Goal: Transaction & Acquisition: Purchase product/service

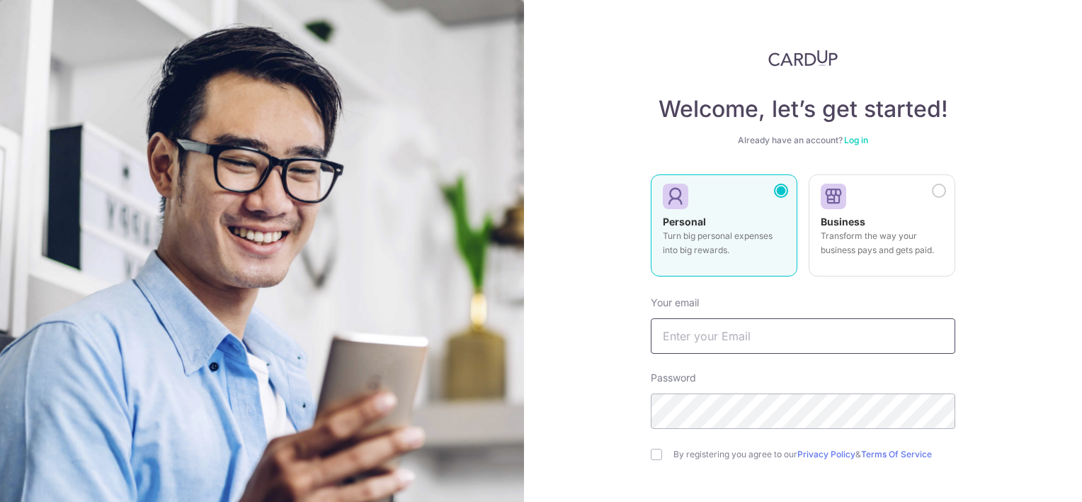
click at [713, 329] on input "text" at bounding box center [803, 335] width 305 height 35
type input "[EMAIL_ADDRESS][DOMAIN_NAME]"
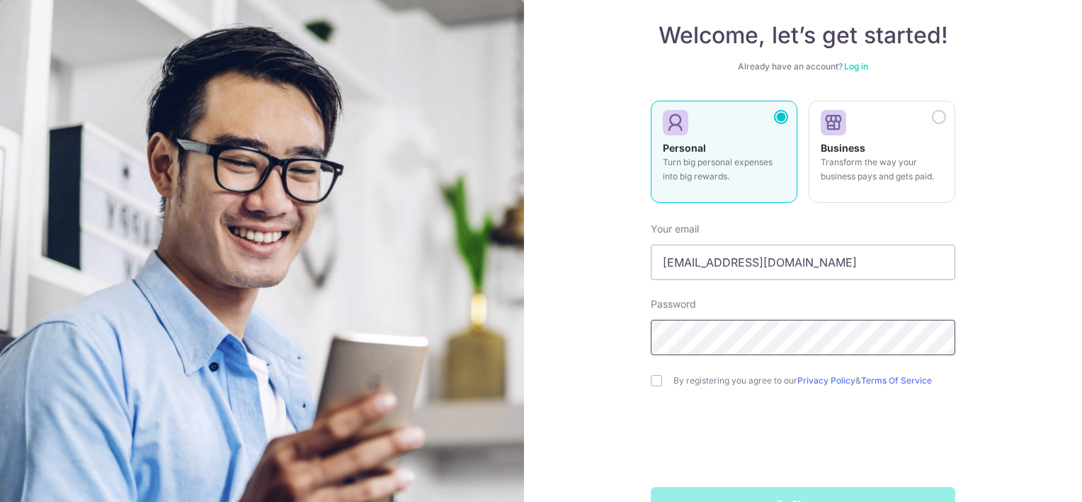
scroll to position [116, 0]
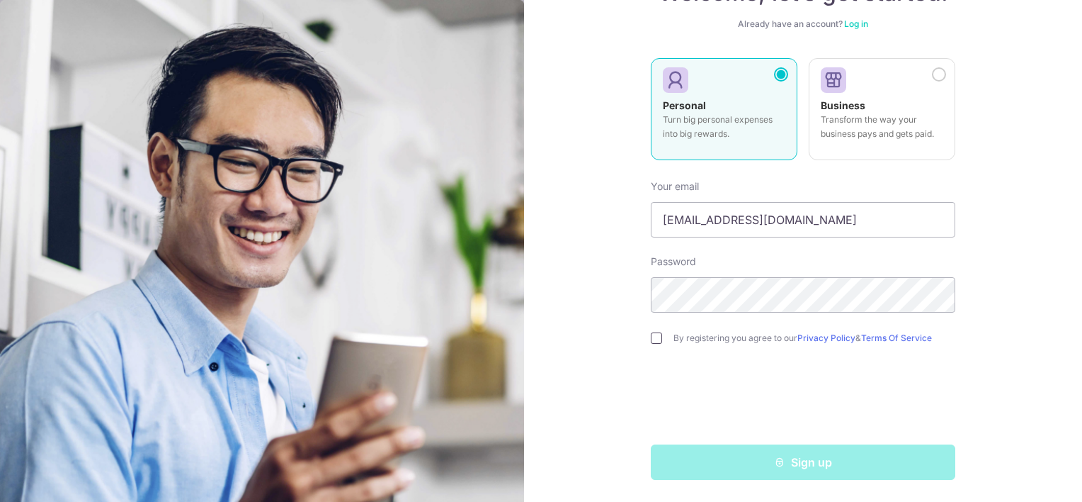
click at [652, 334] on input "checkbox" at bounding box center [656, 337] width 11 height 11
checkbox input "true"
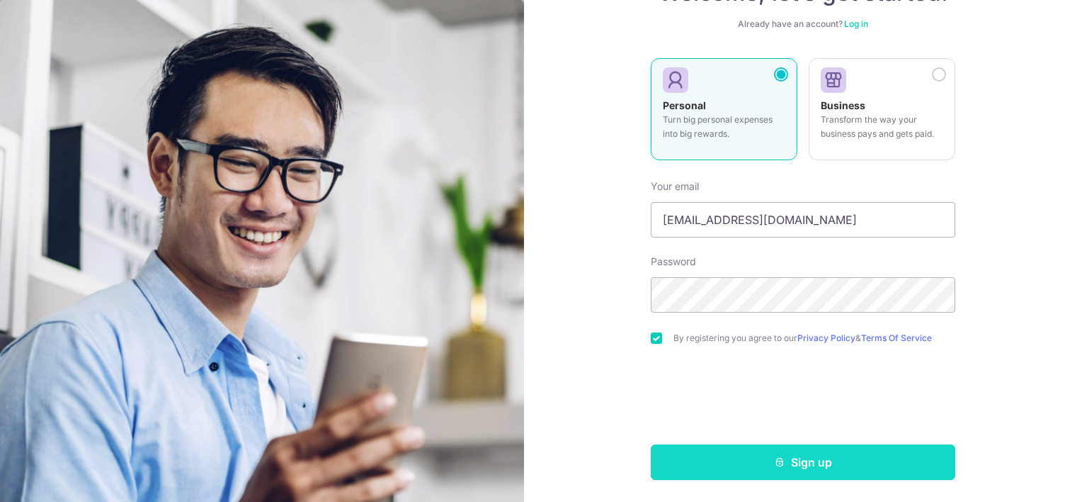
click at [820, 455] on button "Sign up" at bounding box center [803, 461] width 305 height 35
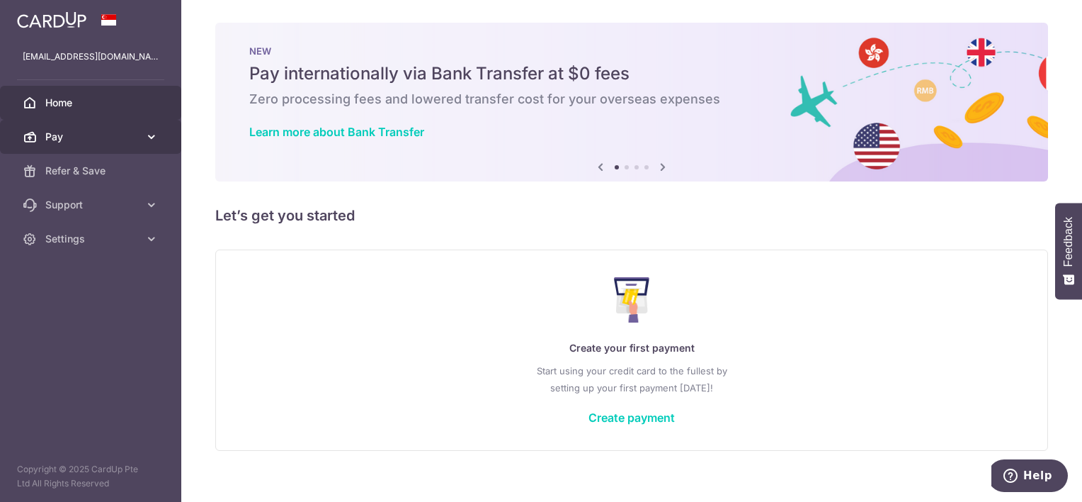
click at [157, 133] on icon at bounding box center [152, 137] width 14 height 14
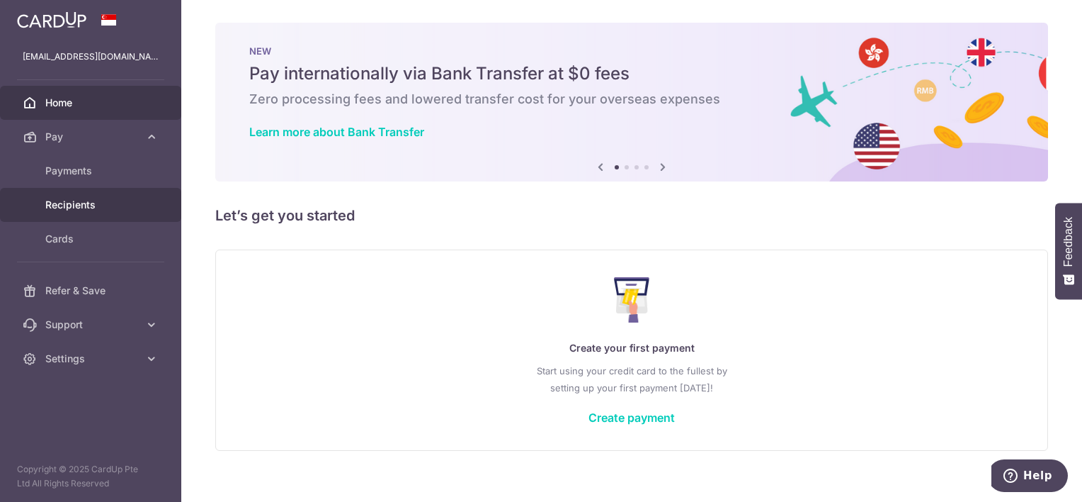
click at [66, 204] on span "Recipients" at bounding box center [92, 205] width 94 height 14
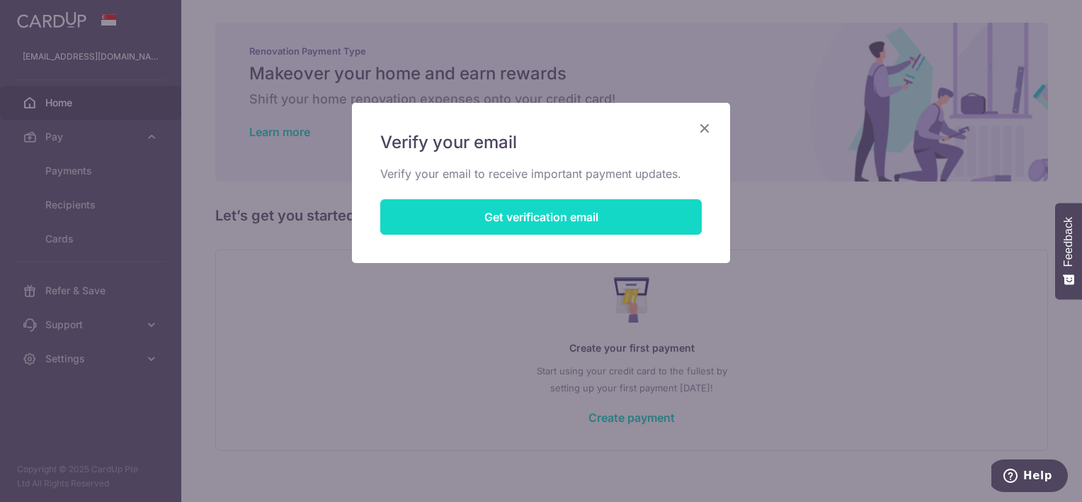
click at [469, 205] on button "Get verification email" at bounding box center [541, 216] width 322 height 35
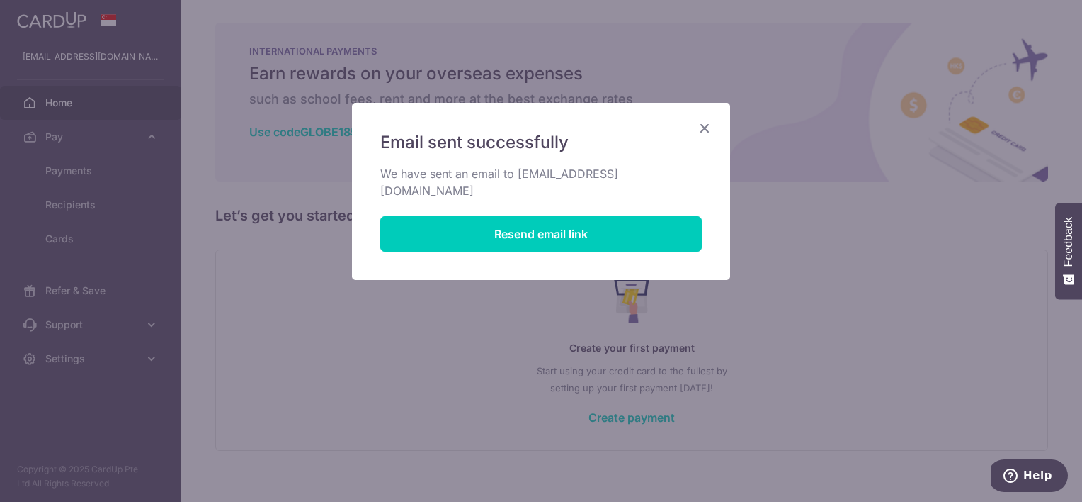
click at [703, 125] on icon "Close" at bounding box center [704, 128] width 17 height 18
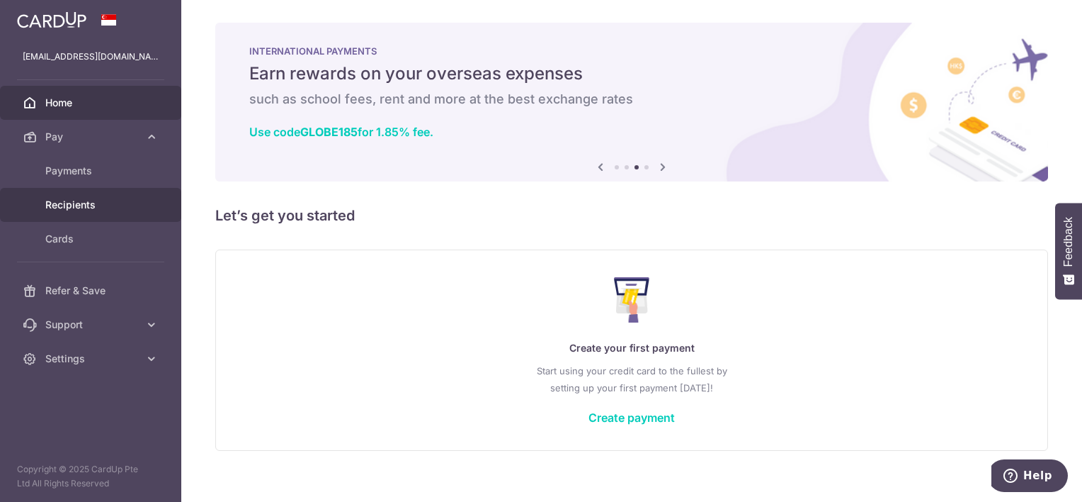
click at [64, 204] on span "Recipients" at bounding box center [92, 205] width 94 height 14
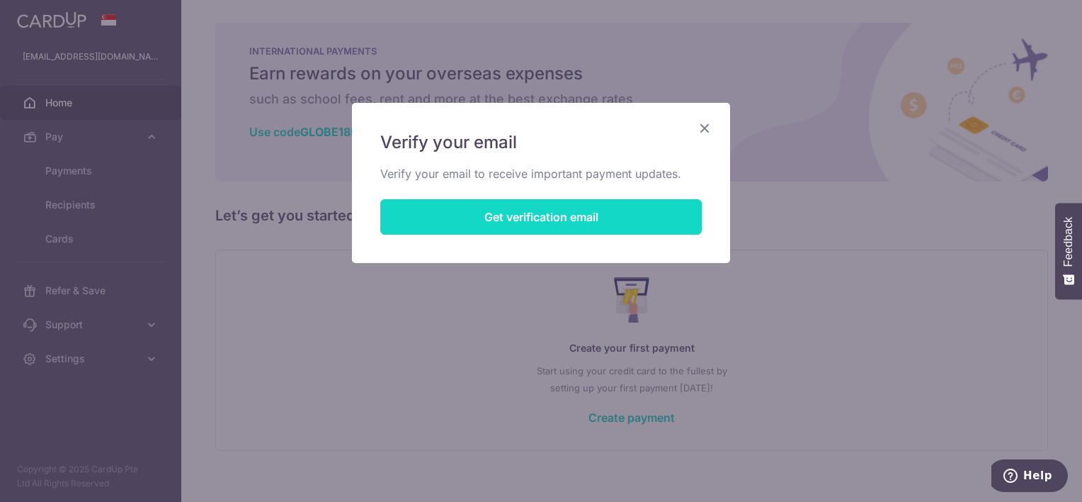
click at [519, 220] on button "Get verification email" at bounding box center [541, 216] width 322 height 35
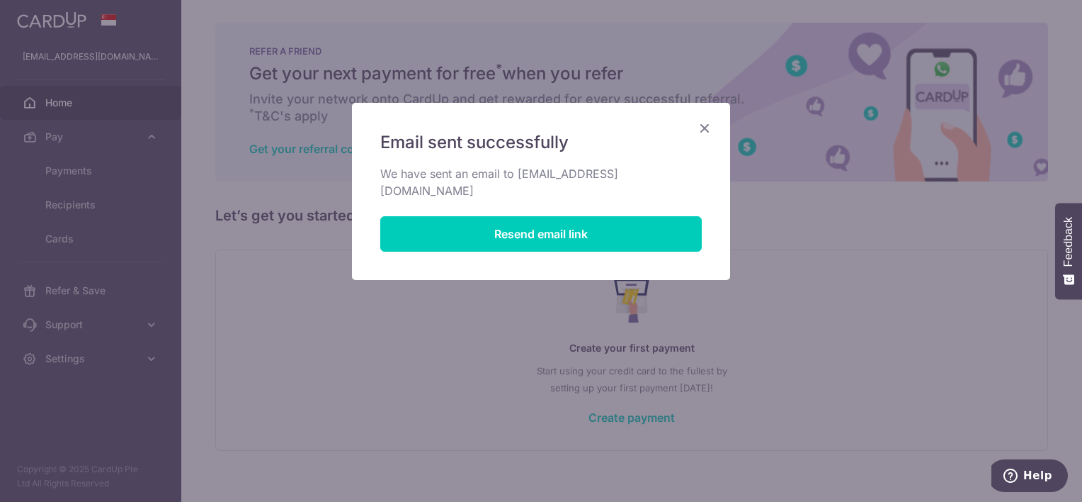
click at [706, 124] on icon "Close" at bounding box center [704, 128] width 17 height 18
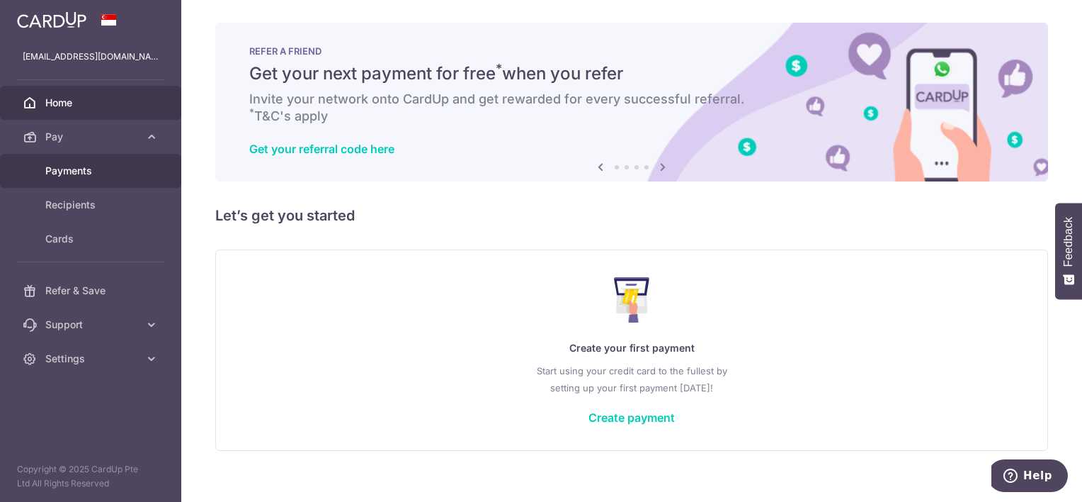
click at [71, 171] on span "Payments" at bounding box center [92, 171] width 94 height 14
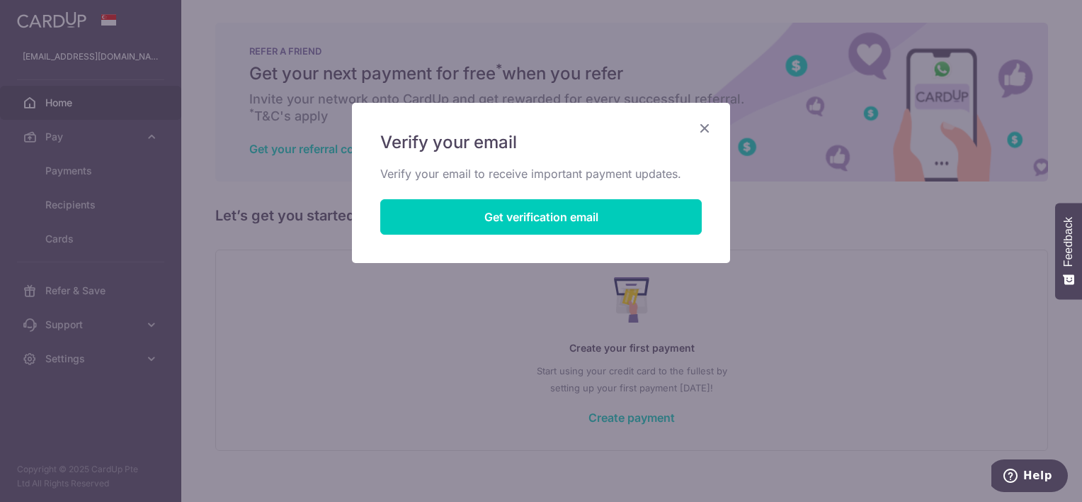
click at [706, 125] on icon "Close" at bounding box center [704, 128] width 17 height 18
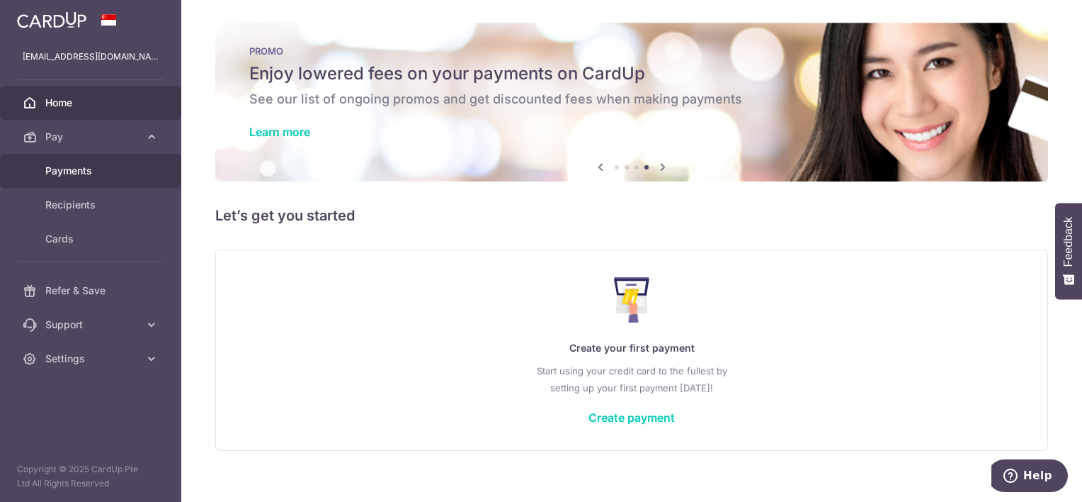
click at [78, 164] on span "Payments" at bounding box center [92, 171] width 94 height 14
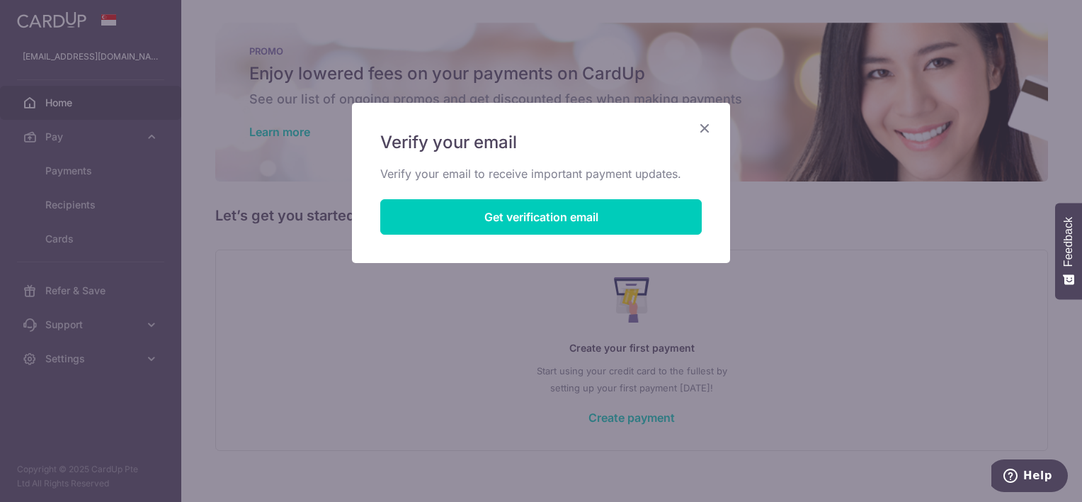
click at [700, 126] on icon "Close" at bounding box center [704, 128] width 17 height 18
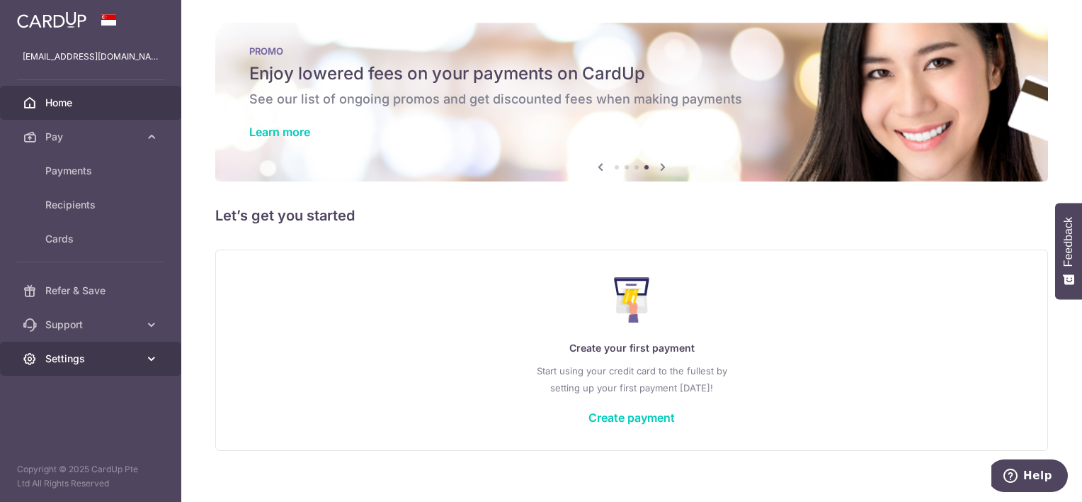
click at [152, 358] on icon at bounding box center [152, 358] width 14 height 14
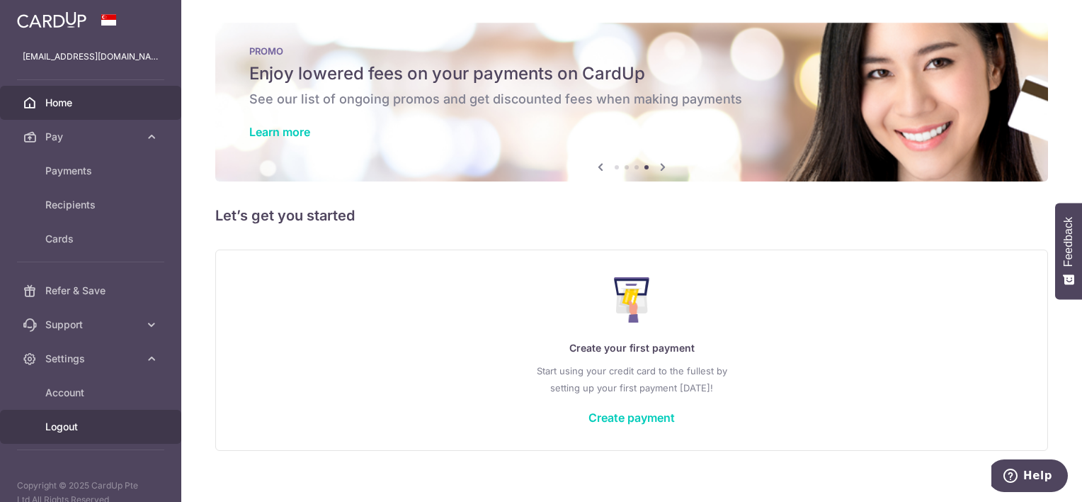
click at [69, 428] on span "Logout" at bounding box center [92, 426] width 94 height 14
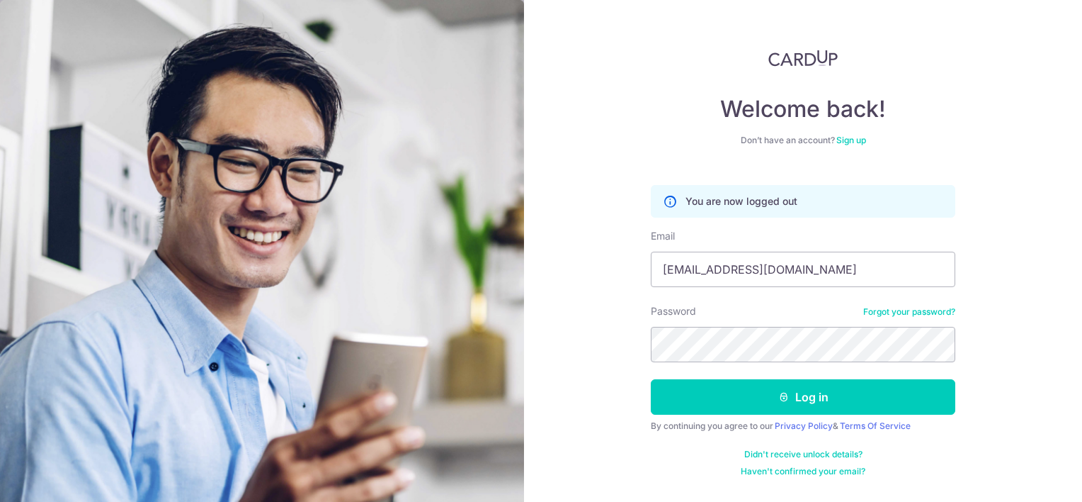
type input "[EMAIL_ADDRESS][DOMAIN_NAME]"
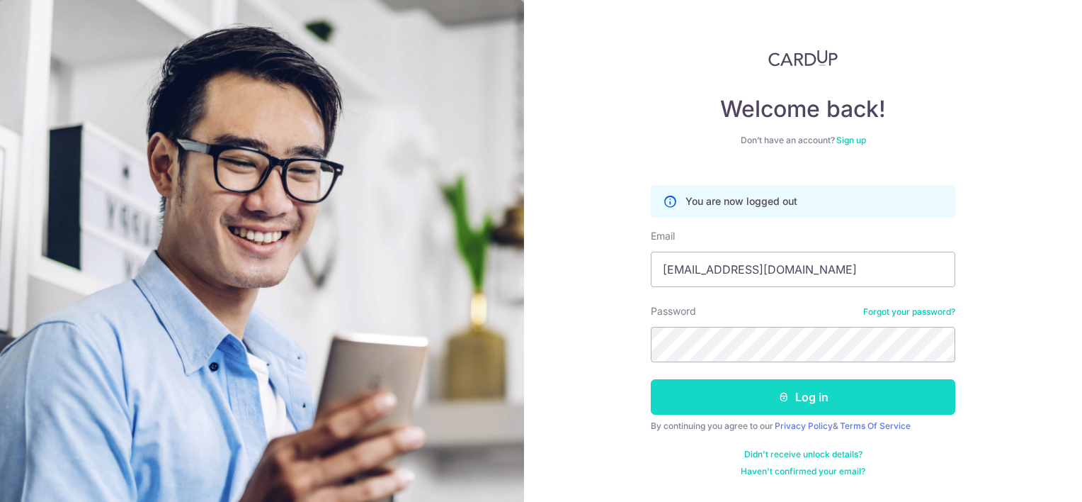
click at [834, 405] on button "Log in" at bounding box center [803, 396] width 305 height 35
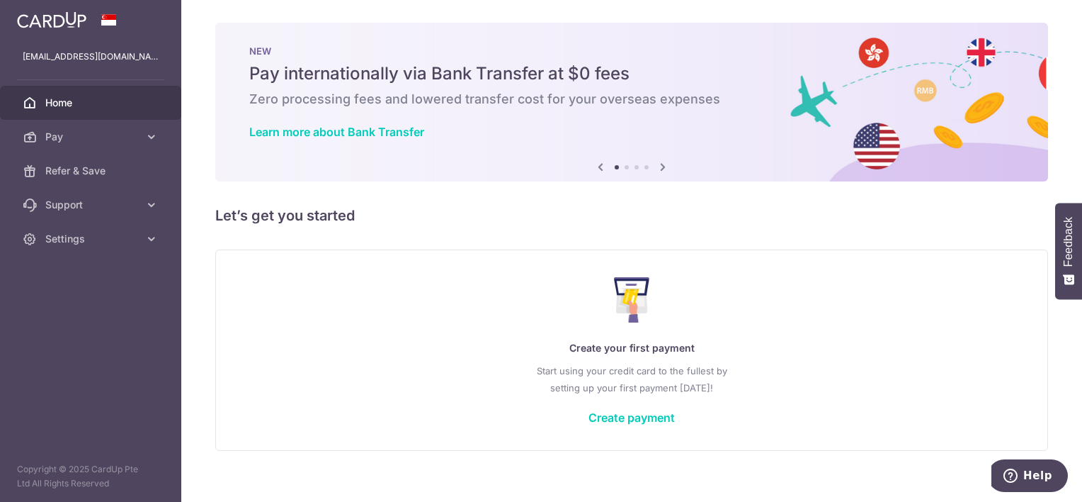
click at [618, 428] on div "Create your first payment Start using your credit card to the fullest by settin…" at bounding box center [632, 350] width 798 height 168
click at [609, 415] on link "Create payment" at bounding box center [632, 417] width 86 height 14
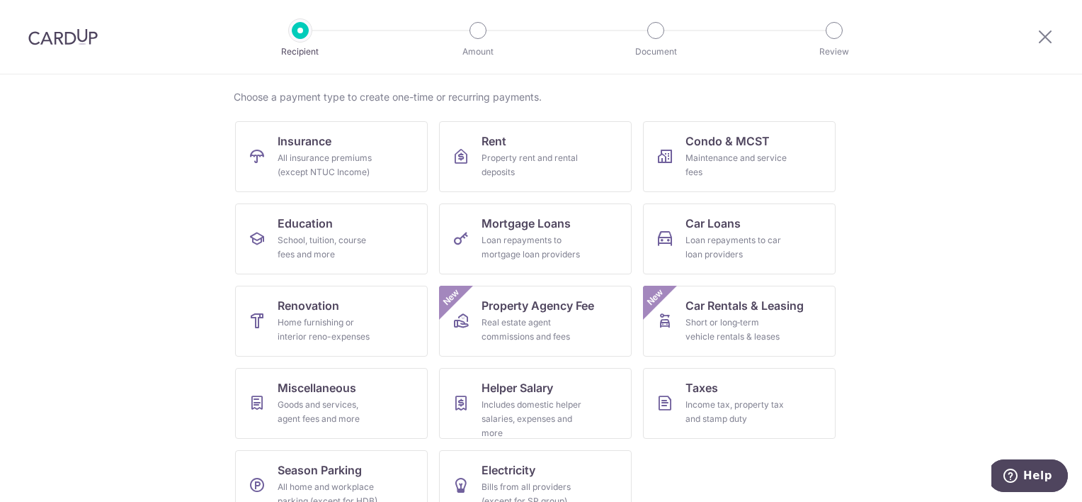
scroll to position [103, 0]
click at [729, 392] on link "Taxes Income tax, property tax and stamp duty" at bounding box center [739, 402] width 193 height 71
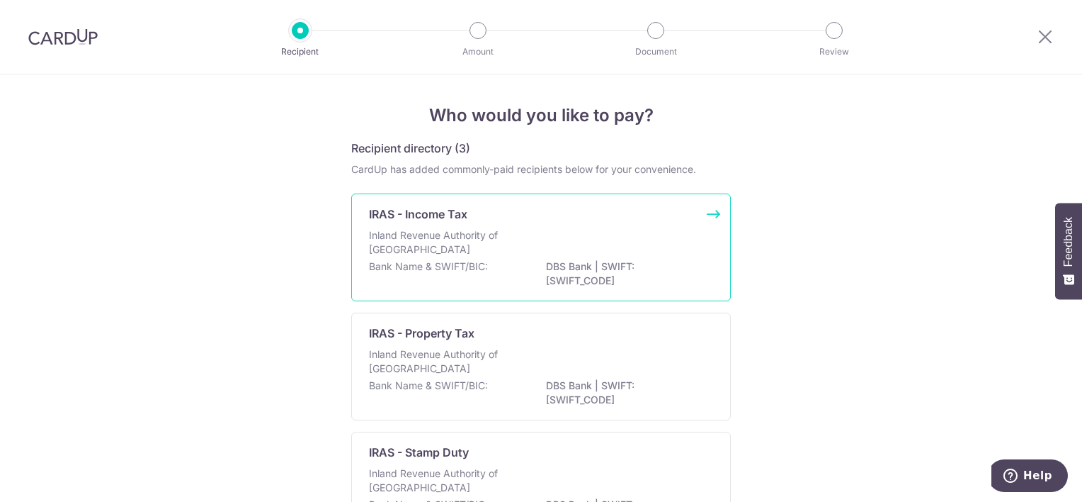
click at [446, 256] on div "Inland Revenue Authority of [GEOGRAPHIC_DATA]" at bounding box center [541, 243] width 344 height 31
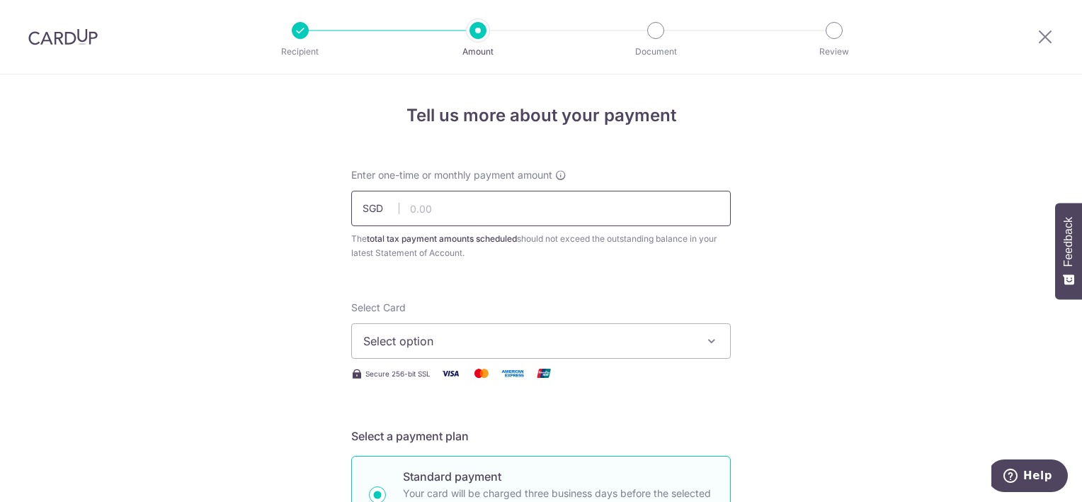
click at [441, 208] on input "text" at bounding box center [541, 208] width 380 height 35
type input "42,967.16"
click at [449, 338] on span "Select option" at bounding box center [528, 340] width 330 height 17
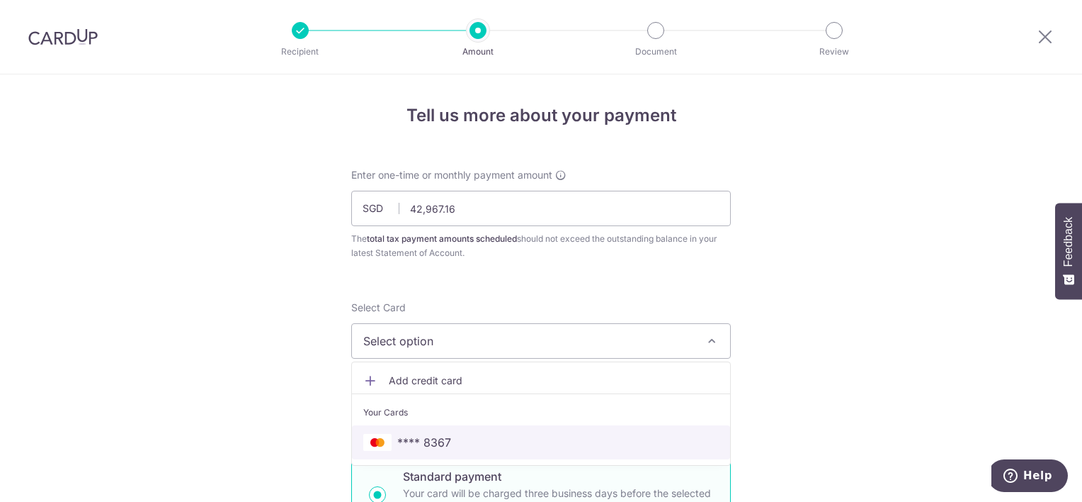
click at [441, 436] on span "**** 8367" at bounding box center [424, 442] width 54 height 17
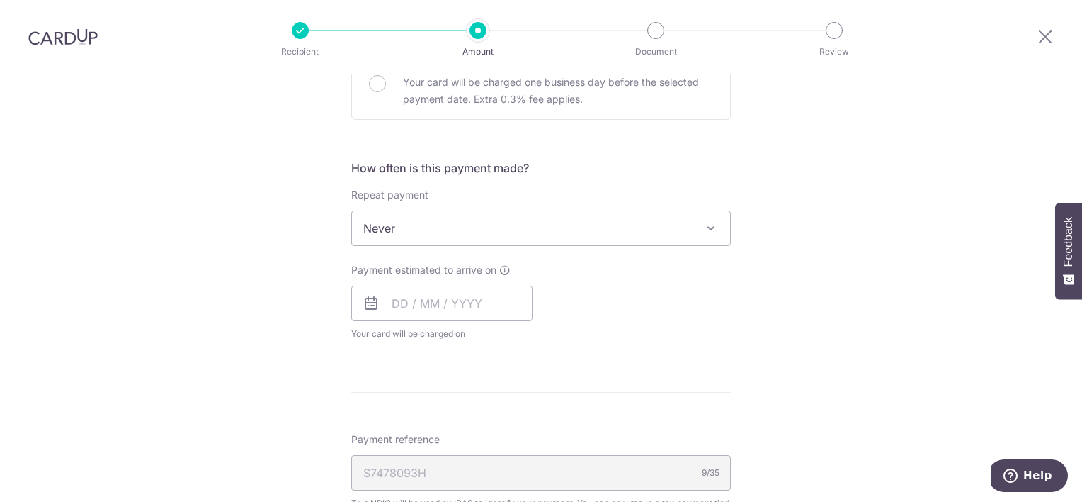
scroll to position [504, 0]
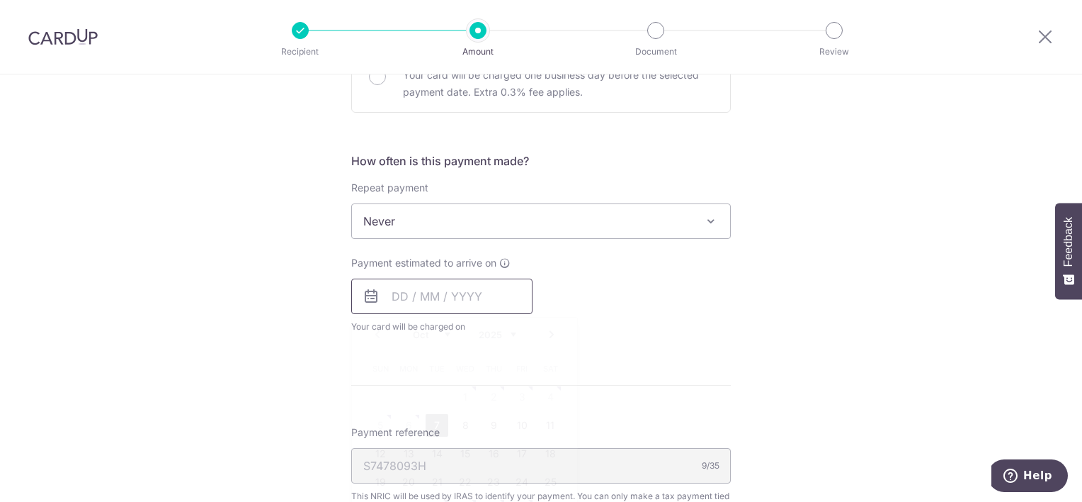
click at [387, 298] on input "text" at bounding box center [441, 295] width 181 height 35
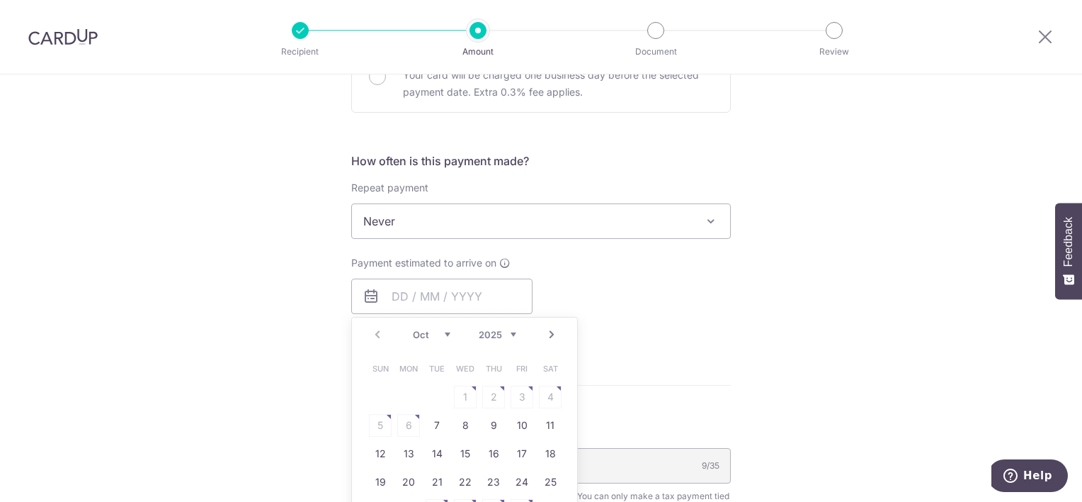
click at [400, 419] on table "Sun Mon Tue Wed Thu Fri Sat 1 2 3 4 5 6 7 8 9 10 11 12 13 14 15 16 17 18 19 20 …" at bounding box center [465, 439] width 198 height 170
click at [437, 421] on link "7" at bounding box center [437, 425] width 23 height 23
type input "[DATE]"
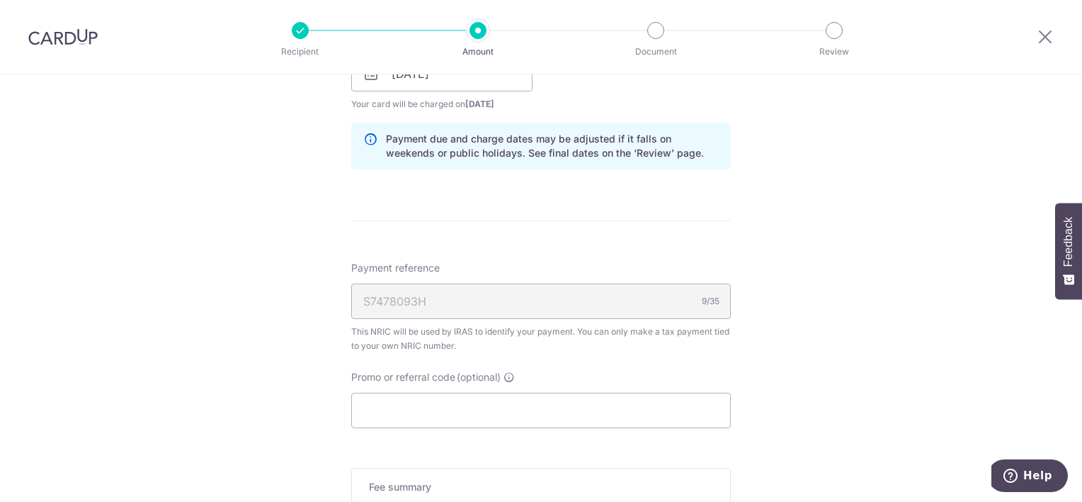
scroll to position [832, 0]
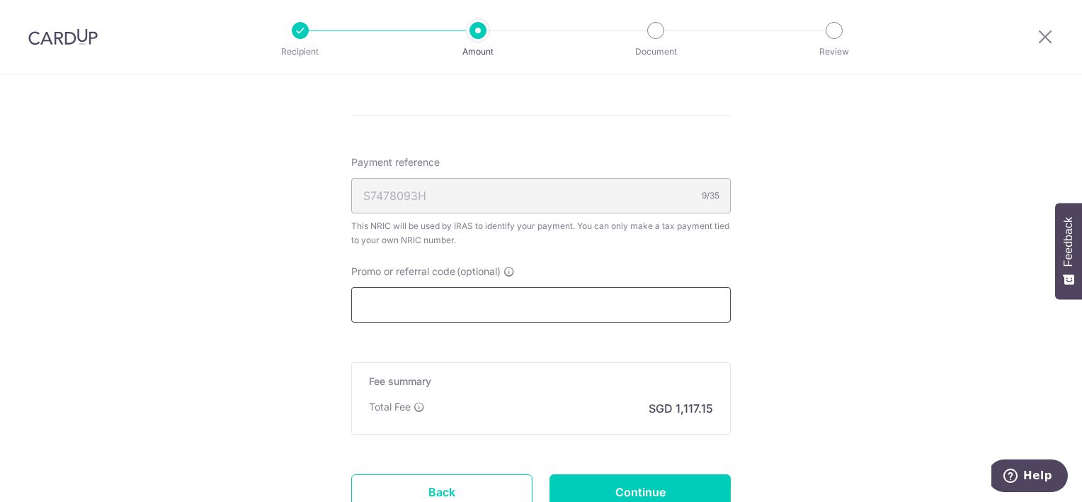
click at [674, 302] on input "Promo or referral code (optional)" at bounding box center [541, 304] width 380 height 35
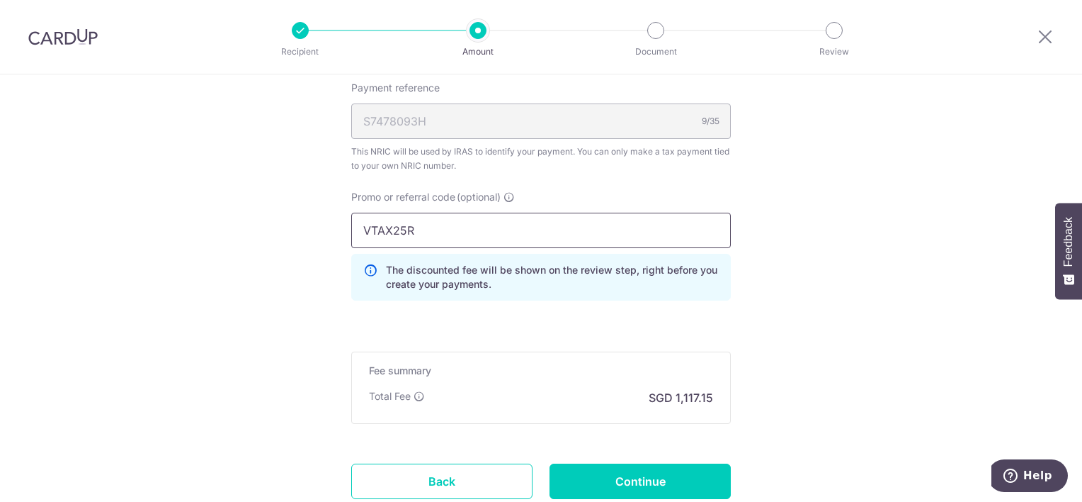
scroll to position [975, 0]
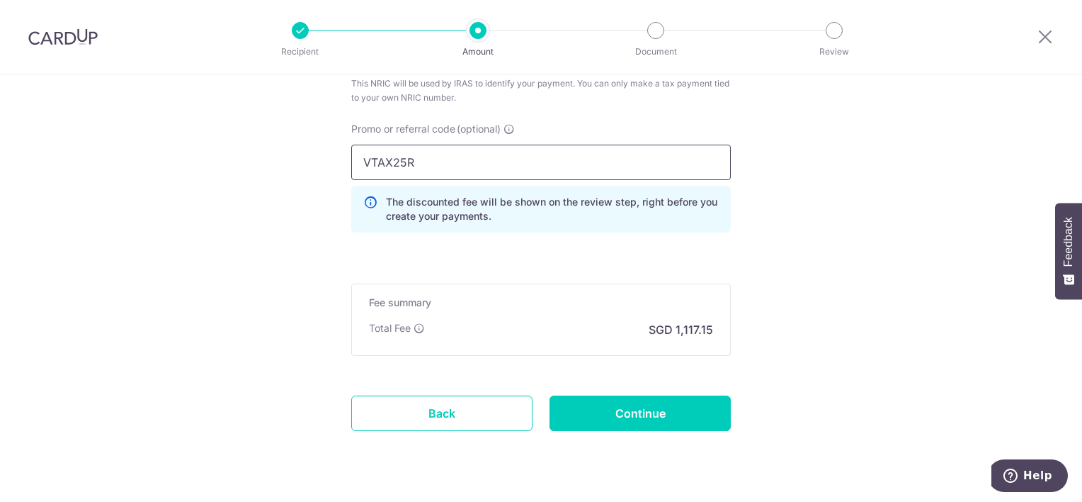
type input "VTAX25R"
click at [660, 399] on input "Continue" at bounding box center [640, 412] width 181 height 35
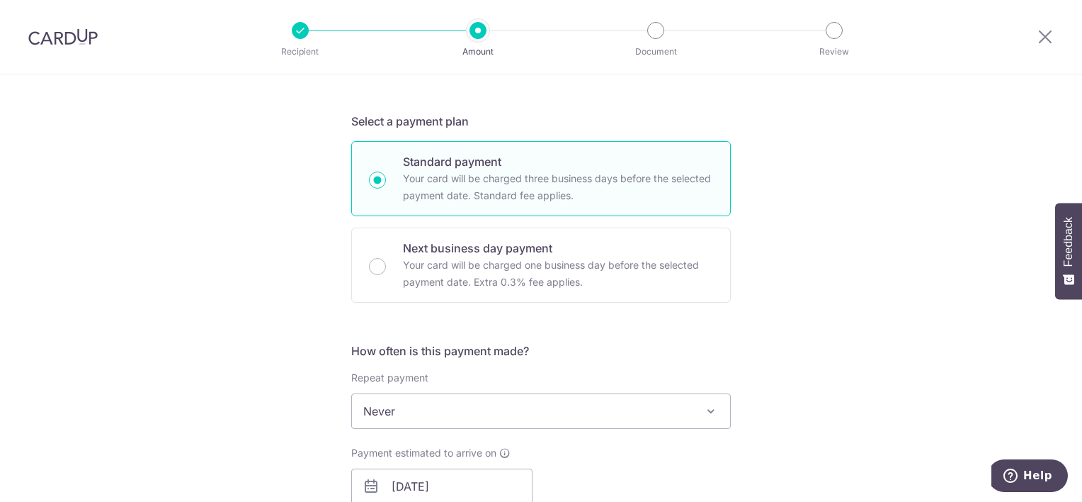
scroll to position [378, 0]
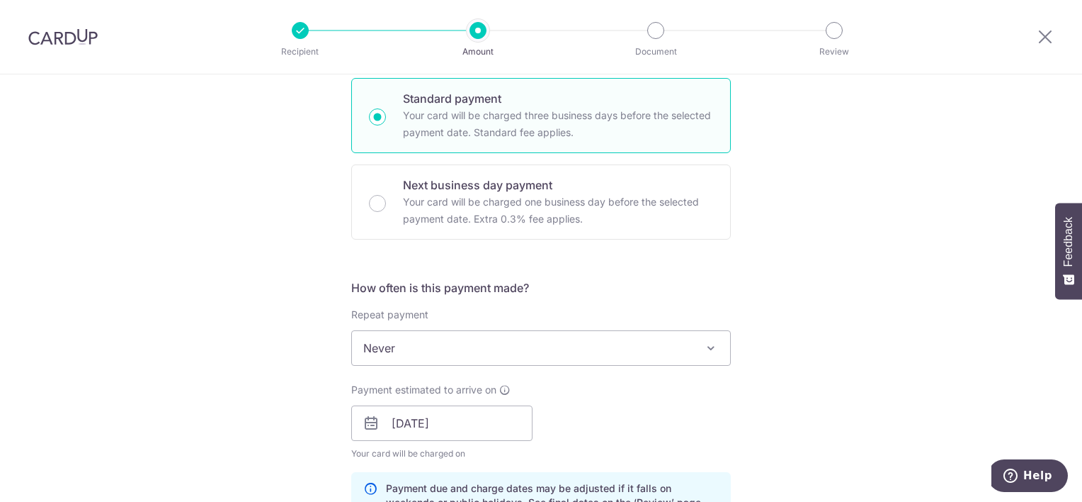
click at [703, 345] on span at bounding box center [711, 347] width 17 height 17
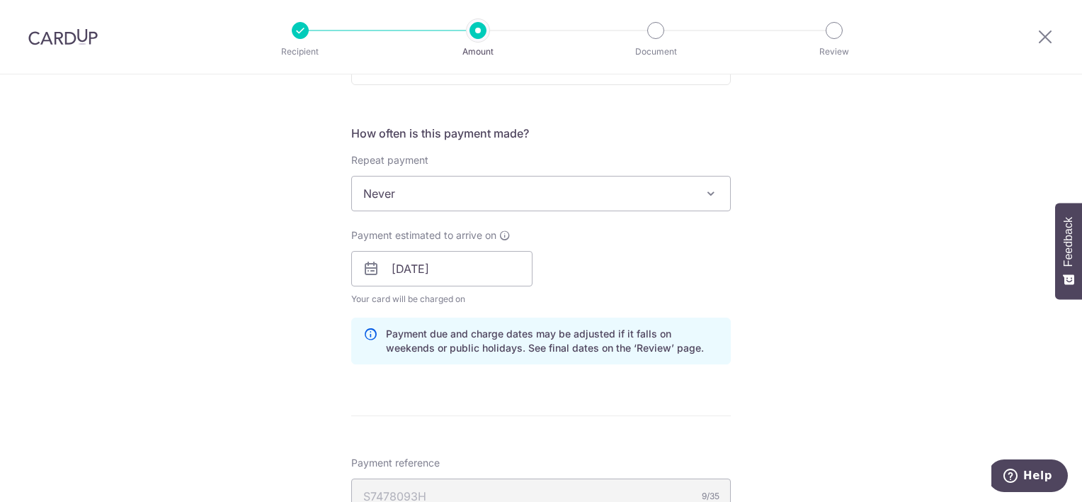
scroll to position [575, 0]
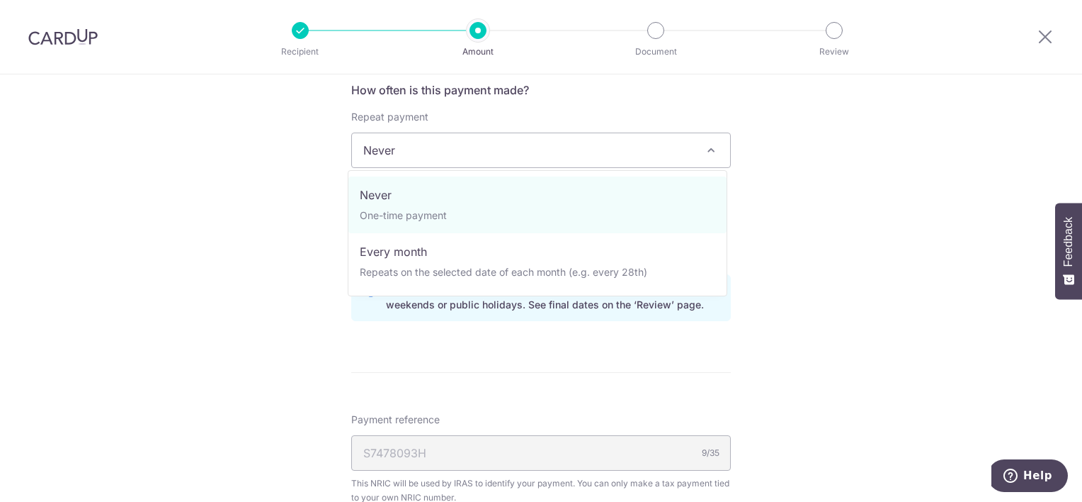
click at [714, 149] on span at bounding box center [711, 150] width 17 height 17
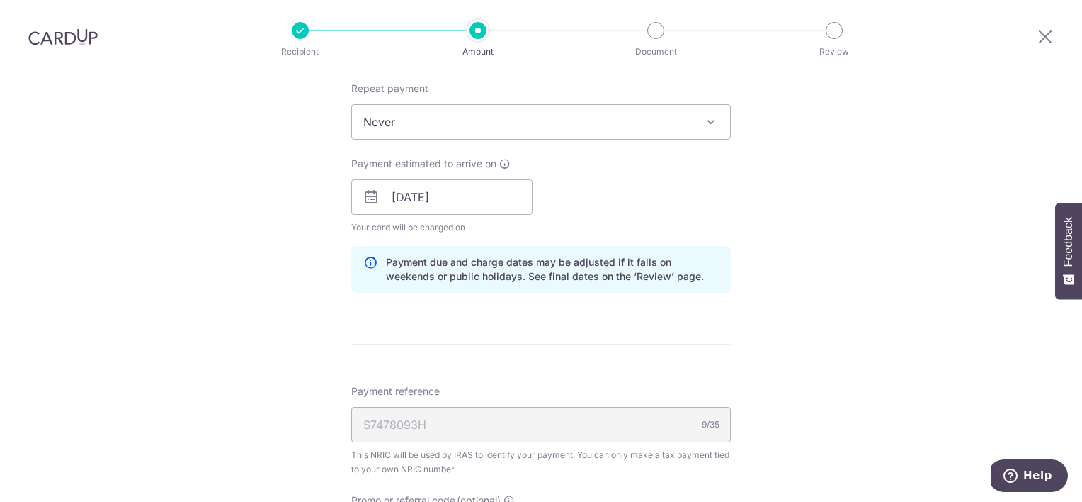
scroll to position [572, 0]
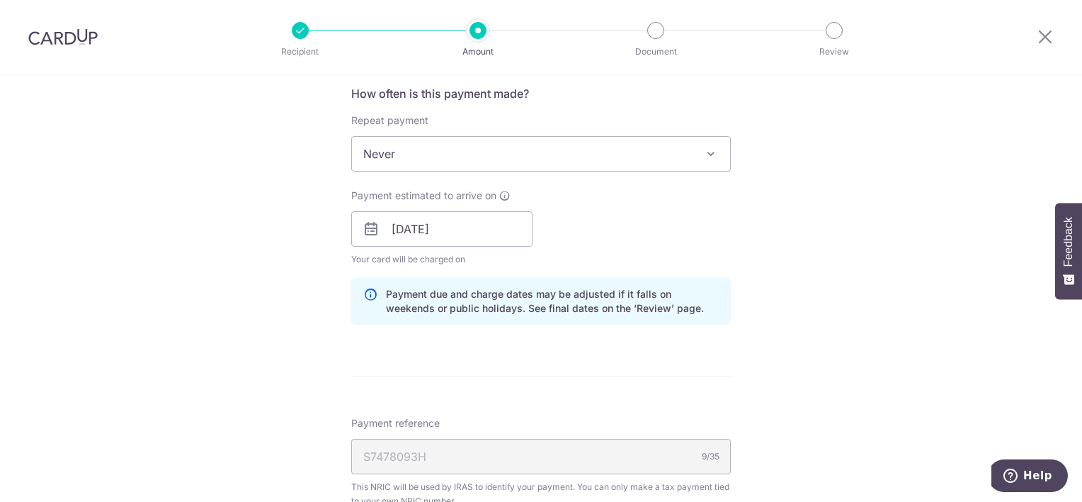
click at [703, 156] on span at bounding box center [711, 153] width 17 height 17
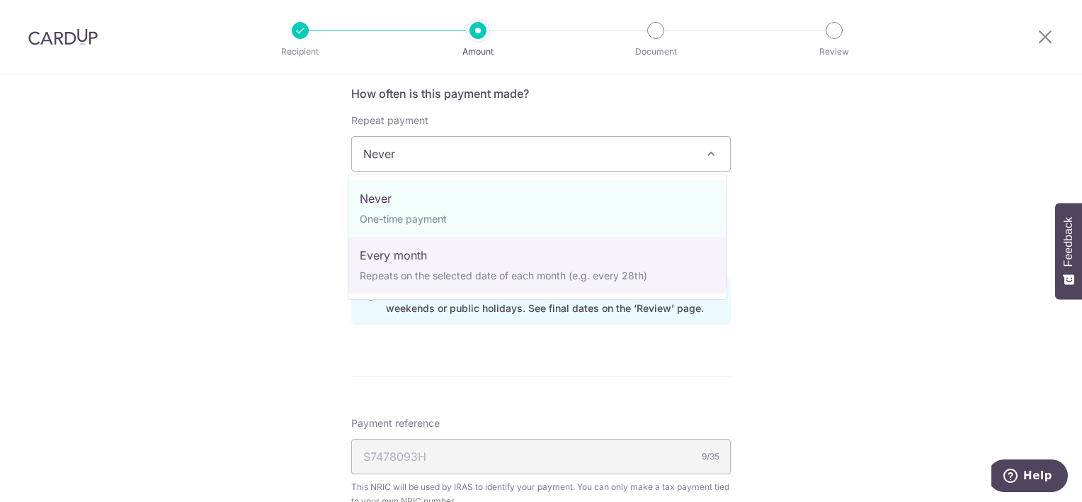
select select "3"
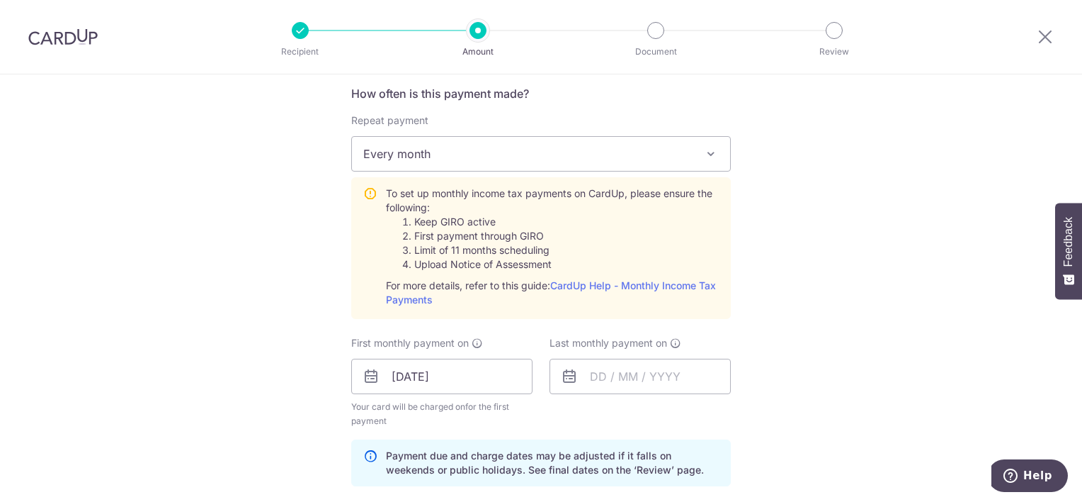
click at [904, 256] on div "Tell us more about your payment Enter one-time or monthly payment amount SGD 42…" at bounding box center [541, 312] width 1082 height 1619
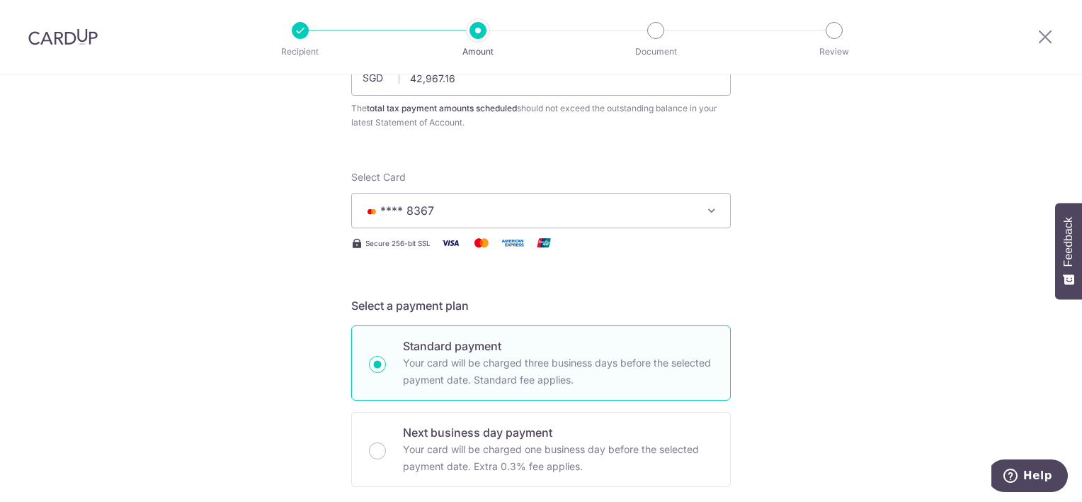
scroll to position [0, 0]
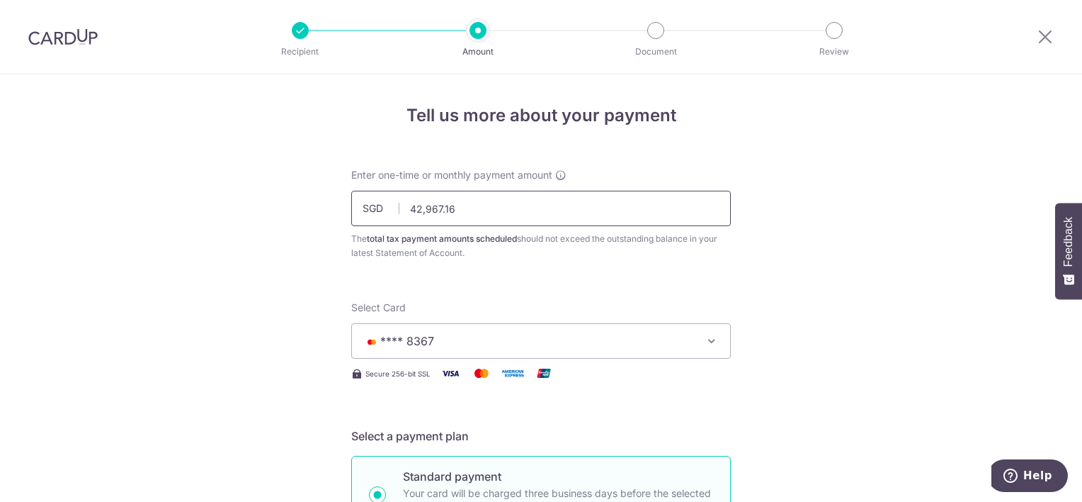
drag, startPoint x: 528, startPoint y: 193, endPoint x: 406, endPoint y: 189, distance: 121.9
click at [406, 189] on div "Enter one-time or monthly payment amount SGD 42,967.16 42967.16 The total tax p…" at bounding box center [541, 214] width 380 height 92
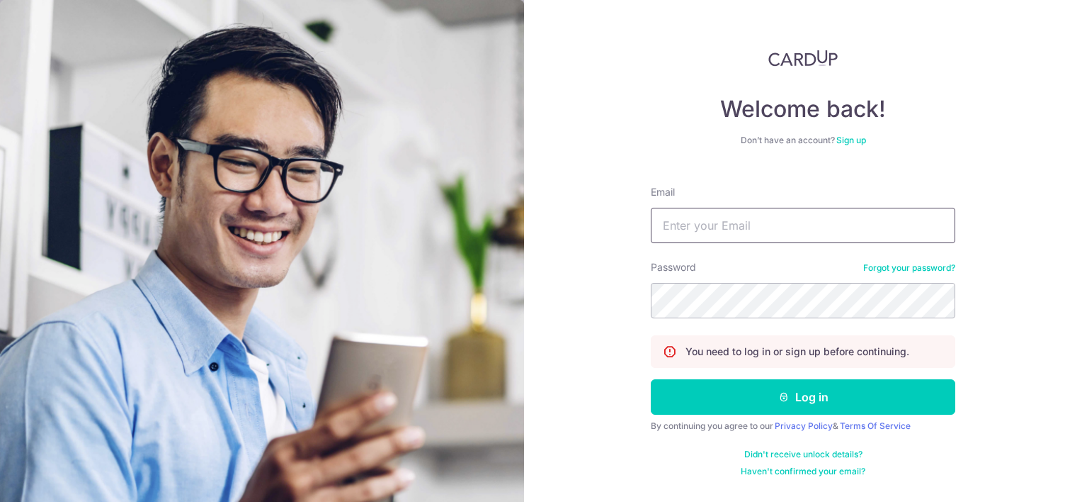
click at [805, 232] on input "Email" at bounding box center [803, 225] width 305 height 35
type input "H"
type input "[EMAIL_ADDRESS][DOMAIN_NAME]"
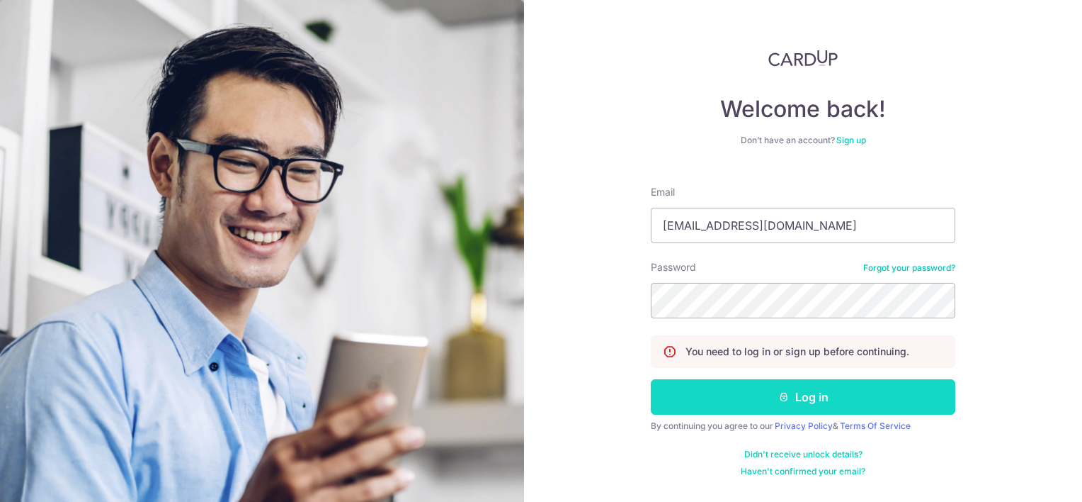
click at [801, 402] on button "Log in" at bounding box center [803, 396] width 305 height 35
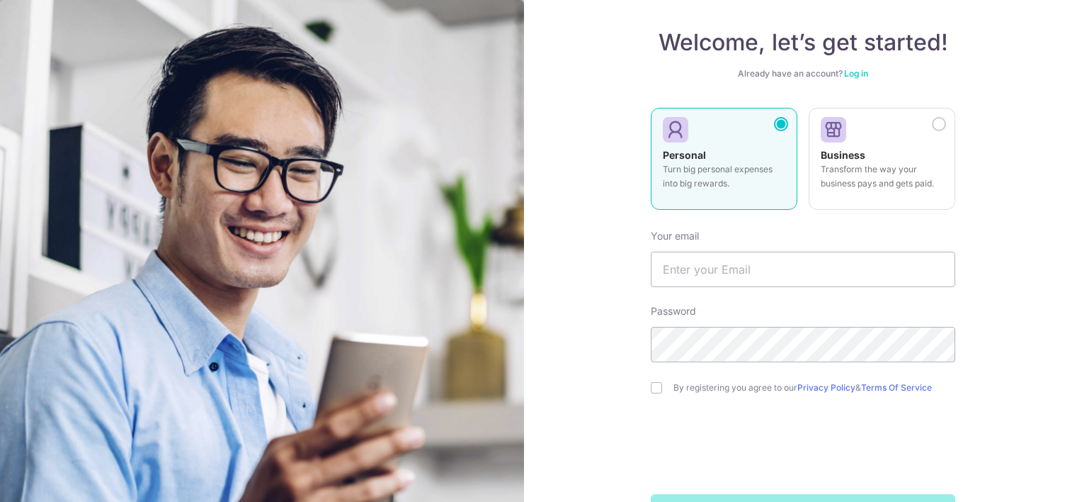
scroll to position [66, 0]
click at [749, 281] on input "text" at bounding box center [803, 269] width 305 height 35
type input "[EMAIL_ADDRESS][DOMAIN_NAME]"
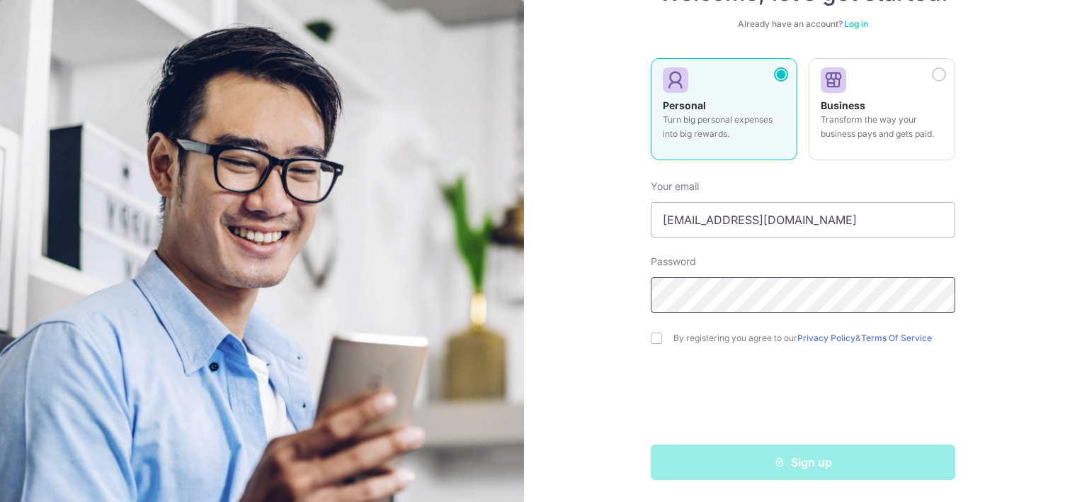
scroll to position [0, 0]
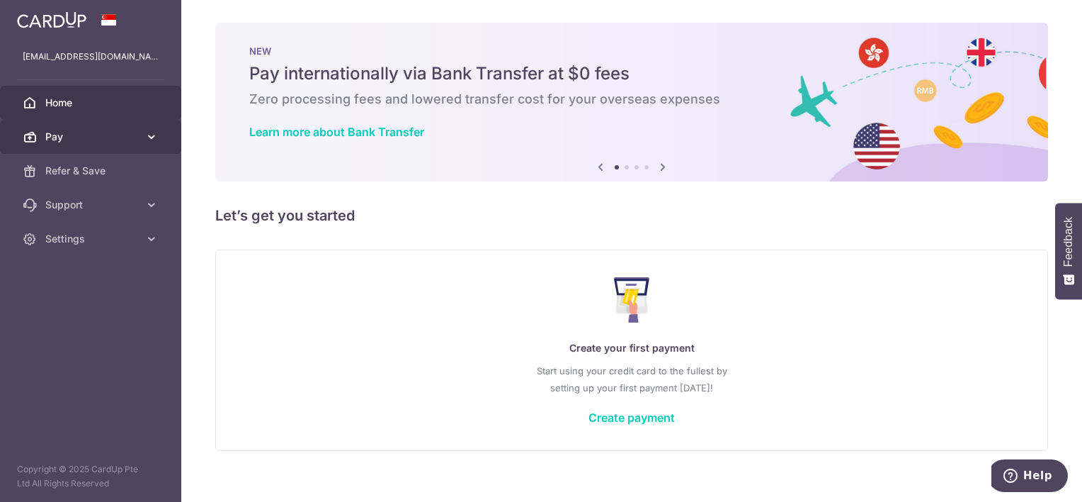
click at [141, 136] on link "Pay" at bounding box center [90, 137] width 181 height 34
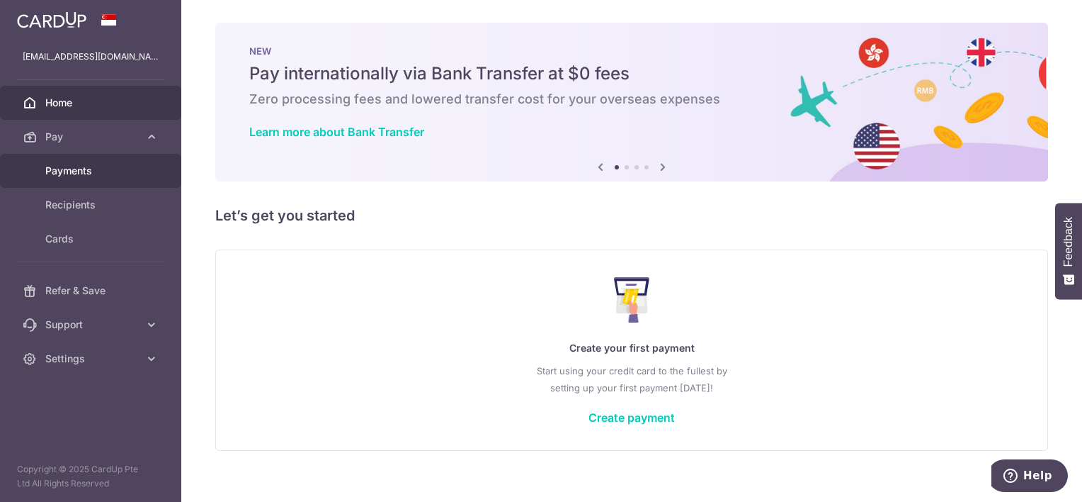
click at [90, 168] on span "Payments" at bounding box center [92, 171] width 94 height 14
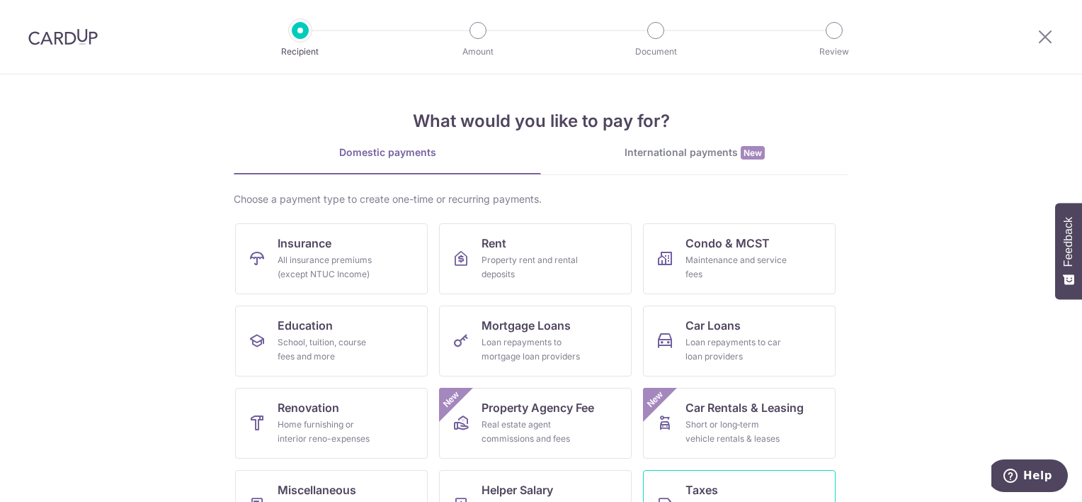
click at [679, 485] on link "Taxes Income tax, property tax and stamp duty" at bounding box center [739, 505] width 193 height 71
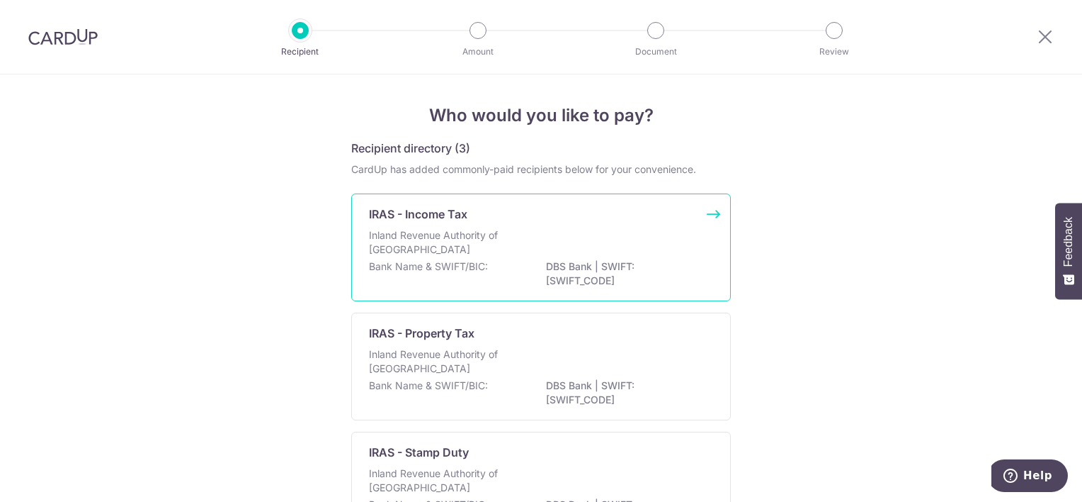
click at [473, 243] on p "Inland Revenue Authority of Singapore" at bounding box center [444, 242] width 150 height 28
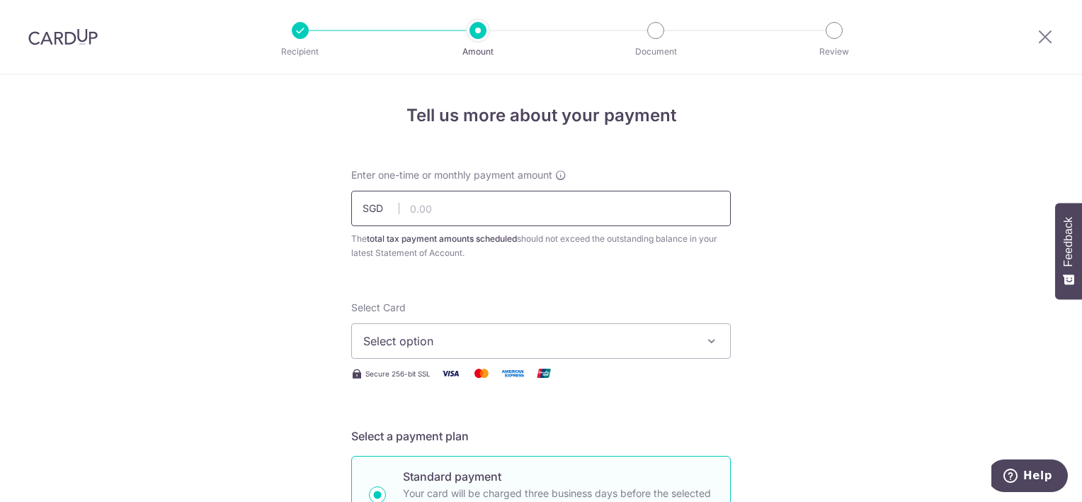
click at [492, 204] on input "text" at bounding box center [541, 208] width 380 height 35
type input "21,483.58"
click at [439, 353] on button "Select option" at bounding box center [541, 340] width 380 height 35
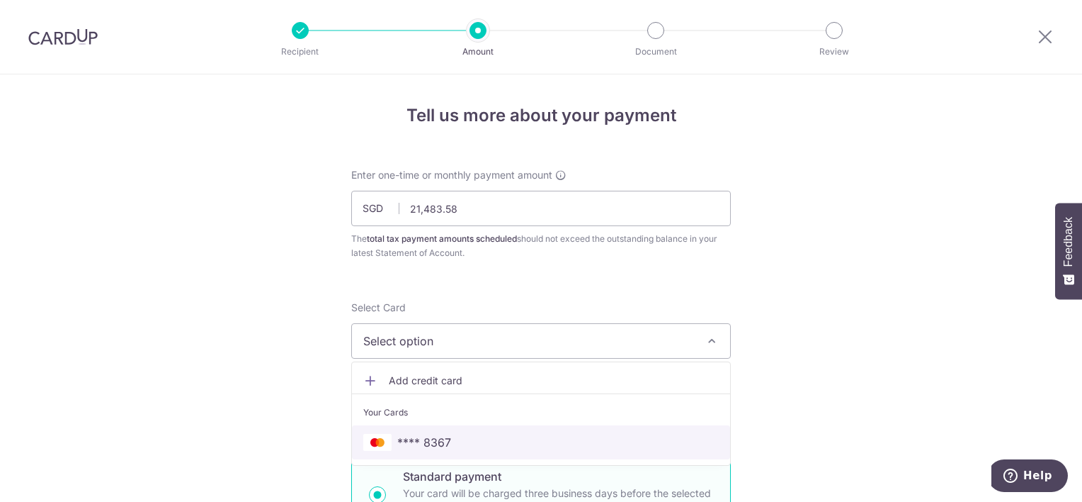
drag, startPoint x: 437, startPoint y: 440, endPoint x: 1082, endPoint y: 159, distance: 703.0
click at [437, 440] on span "**** 8367" at bounding box center [424, 442] width 54 height 17
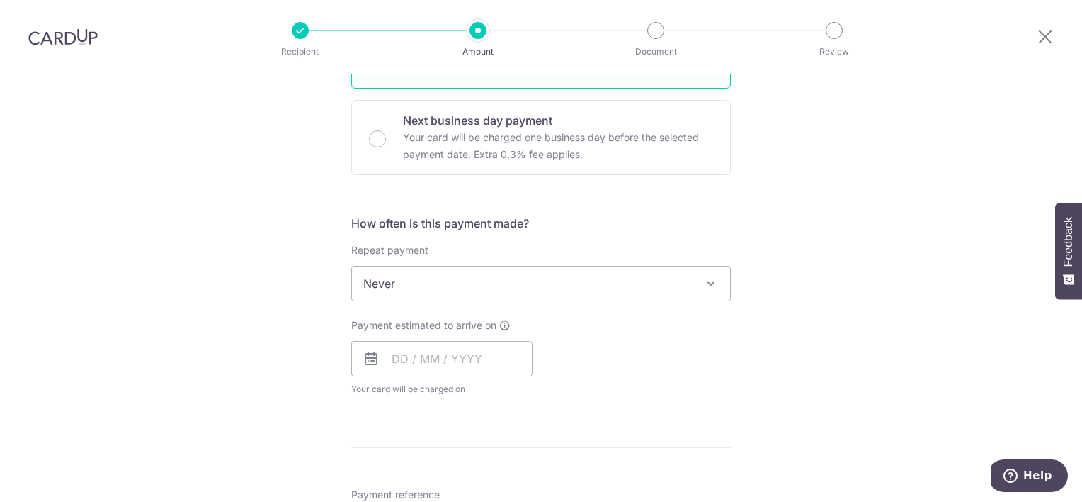
scroll to position [459, 0]
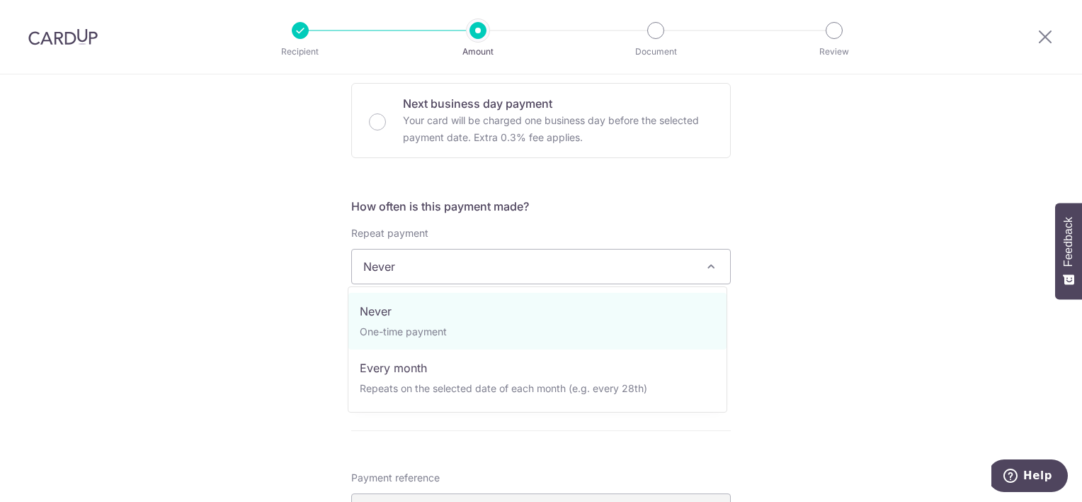
click at [708, 261] on span at bounding box center [711, 266] width 17 height 17
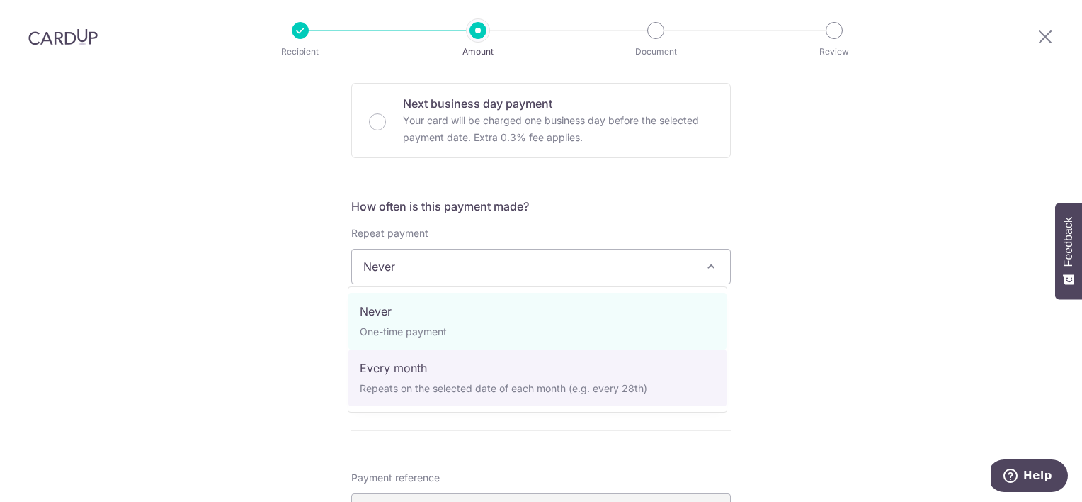
select select "3"
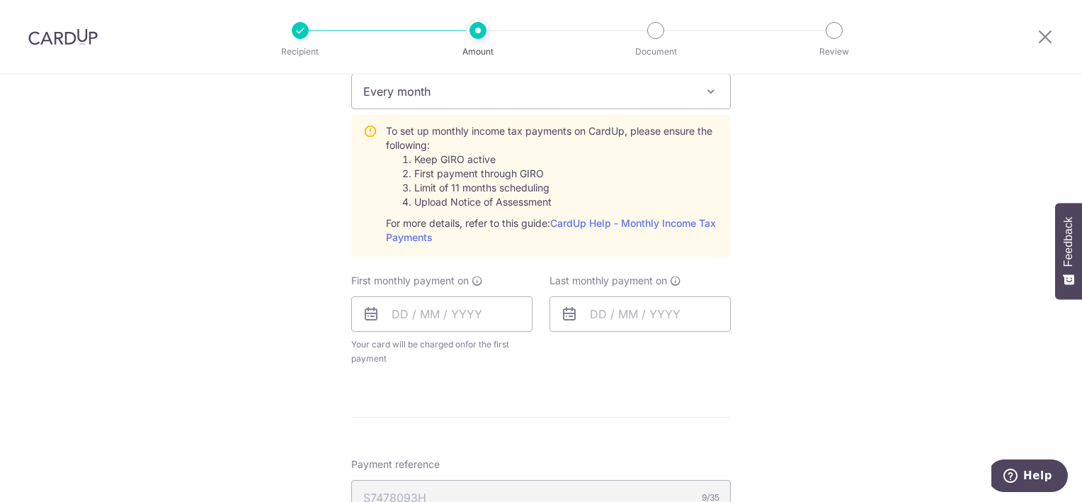
scroll to position [686, 0]
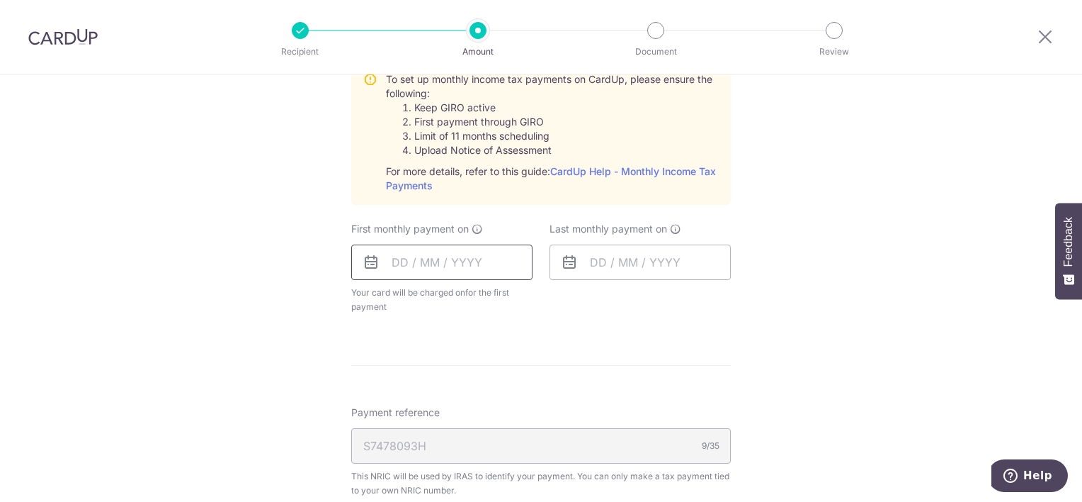
click at [378, 257] on input "text" at bounding box center [441, 261] width 181 height 35
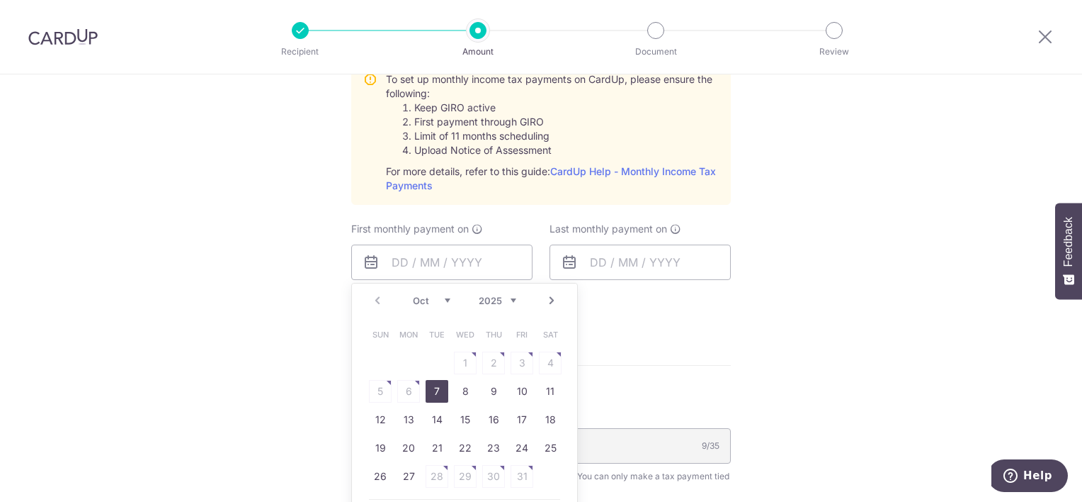
click at [431, 388] on link "7" at bounding box center [437, 391] width 23 height 23
type input "[DATE]"
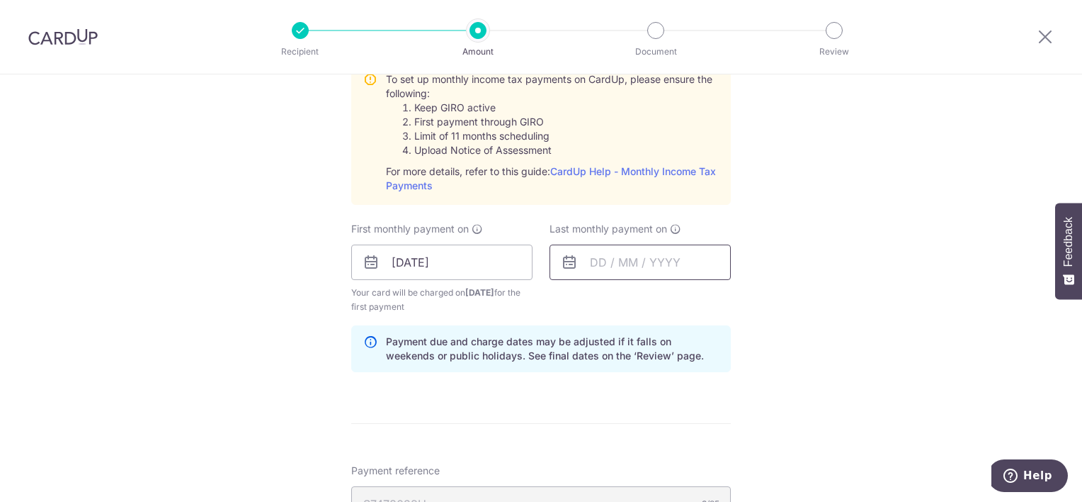
click at [618, 260] on input "text" at bounding box center [640, 261] width 181 height 35
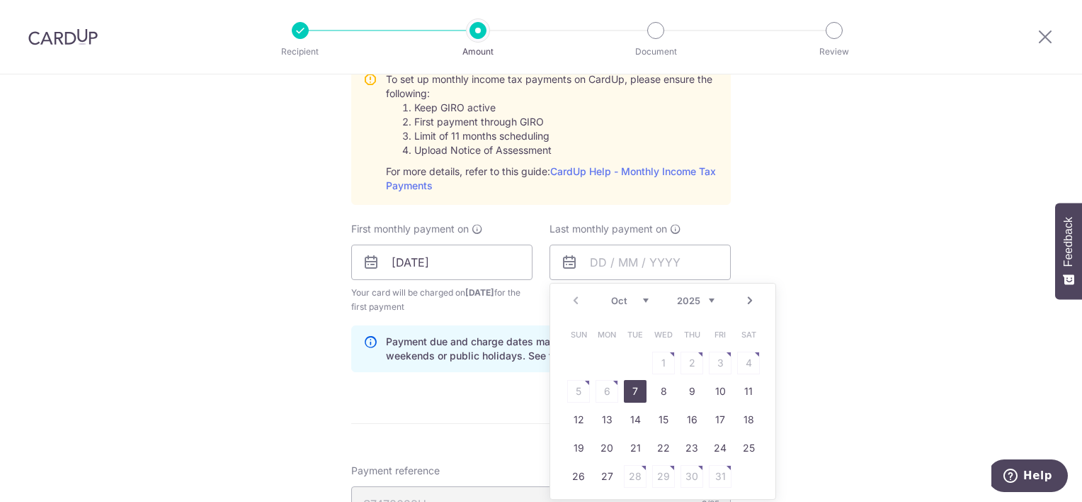
click at [707, 298] on select "2025 2026" at bounding box center [696, 300] width 38 height 11
click at [639, 300] on select "Oct Nov Dec" at bounding box center [630, 300] width 38 height 11
click at [723, 394] on link "7" at bounding box center [720, 391] width 23 height 23
type input "[DATE]"
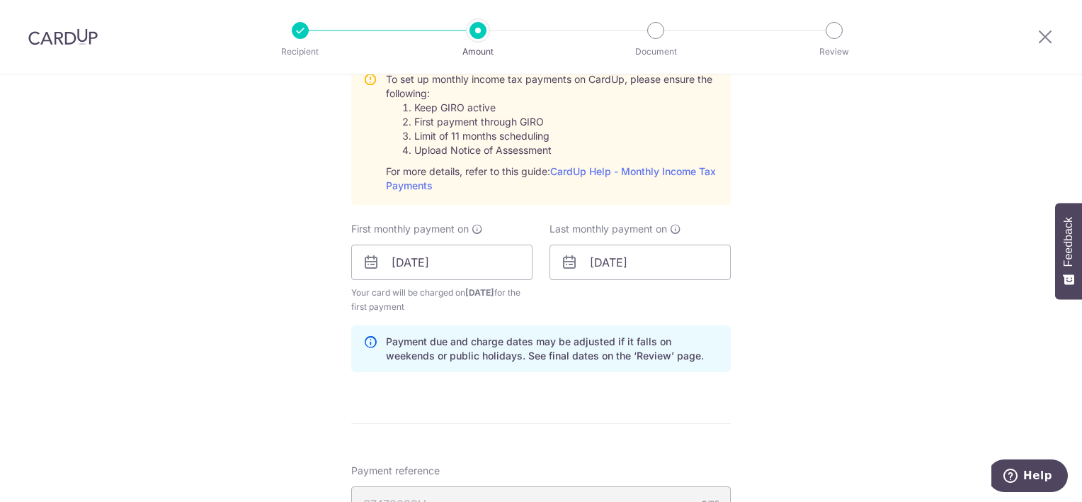
click at [781, 350] on div "Tell us more about your payment Enter one-time or monthly payment amount SGD 21…" at bounding box center [541, 156] width 1082 height 1535
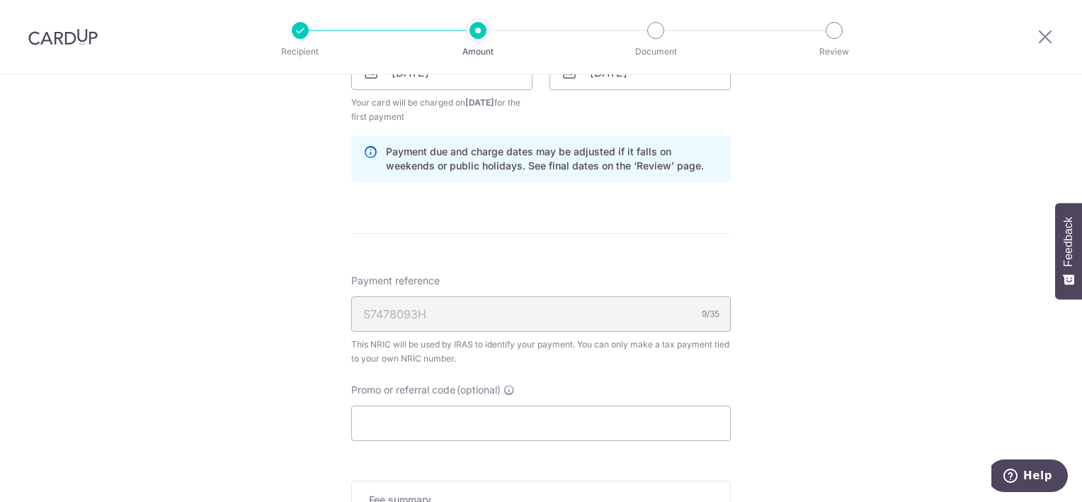
scroll to position [902, 0]
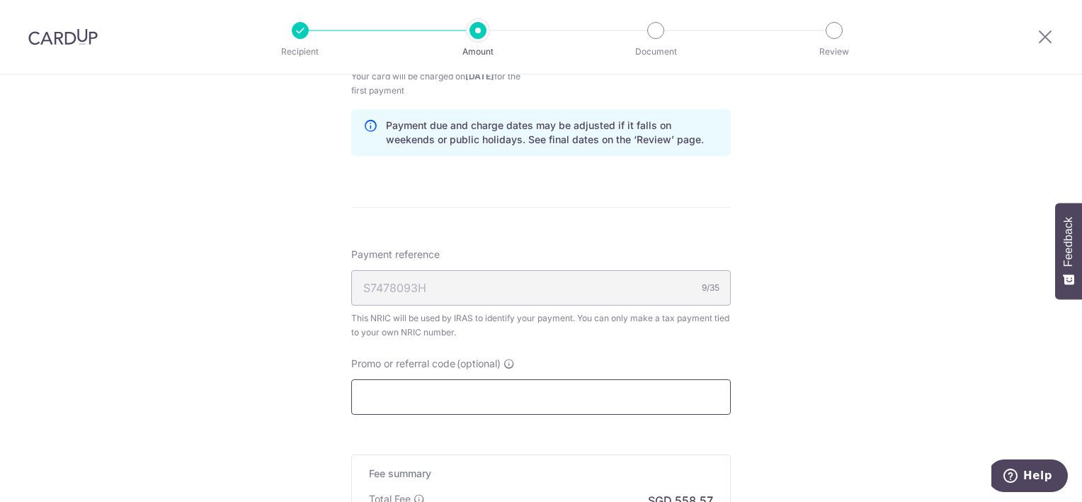
click at [600, 382] on input "Promo or referral code (optional)" at bounding box center [541, 396] width 380 height 35
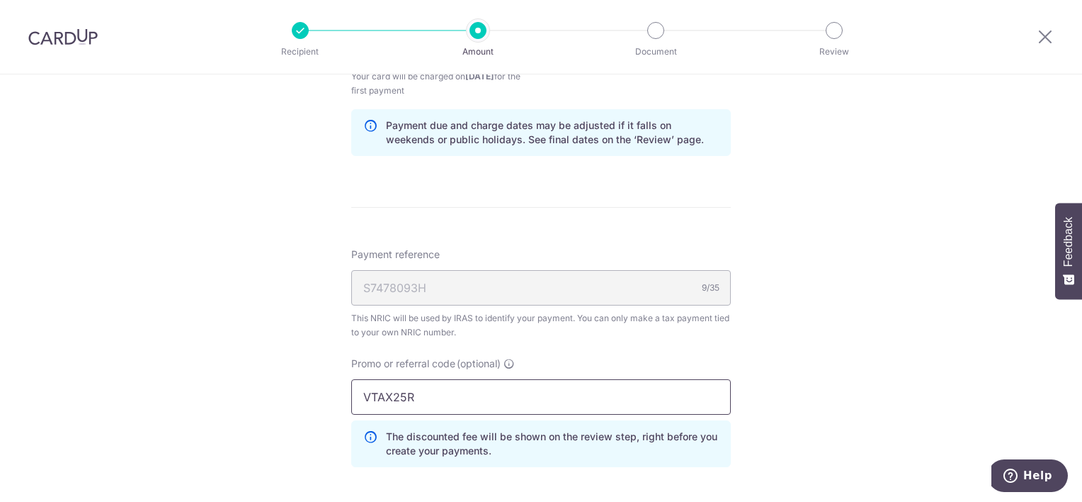
type input "VTAX25R"
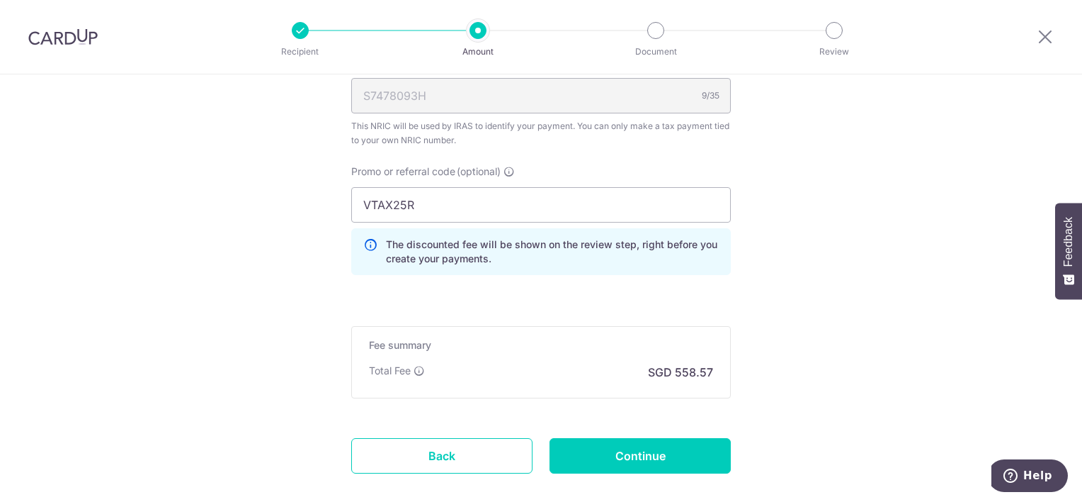
scroll to position [1169, 0]
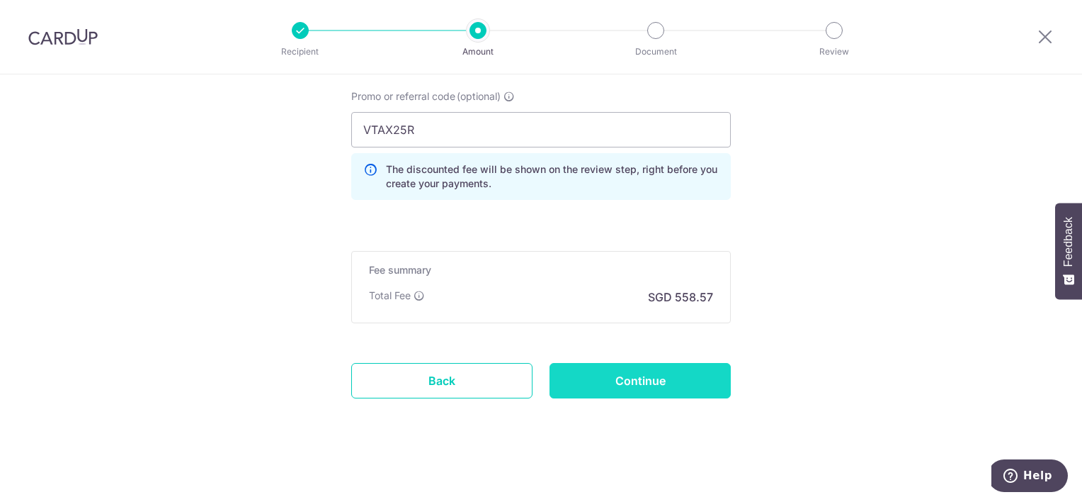
click at [680, 380] on input "Continue" at bounding box center [640, 380] width 181 height 35
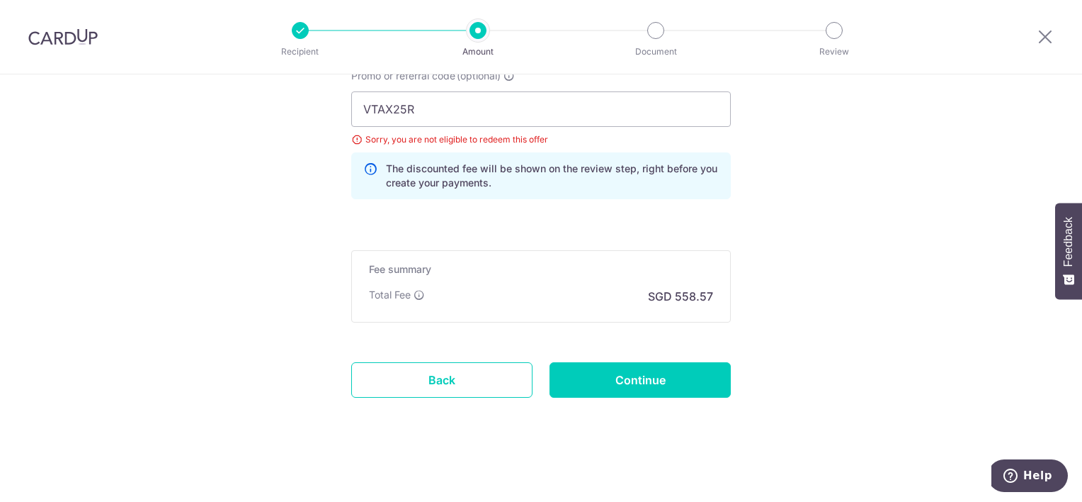
scroll to position [596, 0]
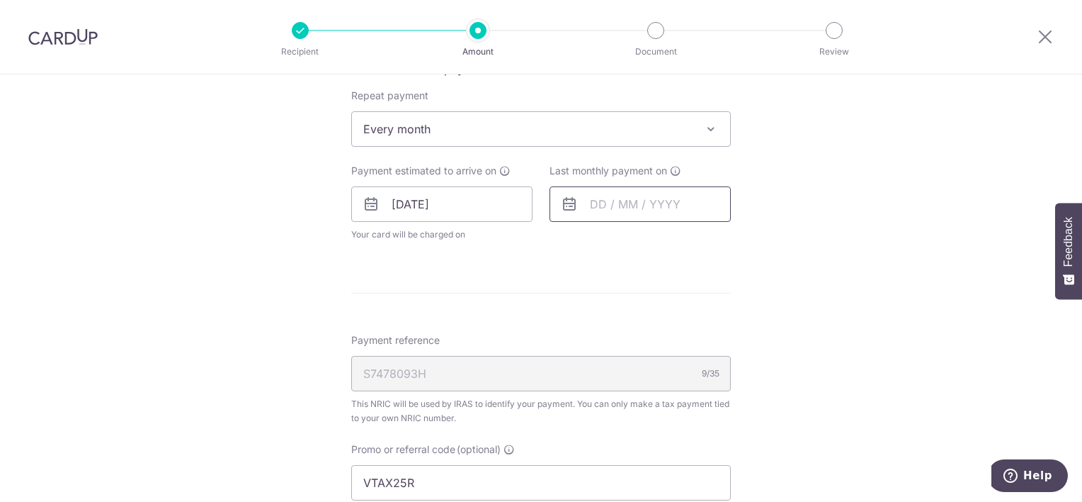
click at [626, 196] on input "text" at bounding box center [640, 203] width 181 height 35
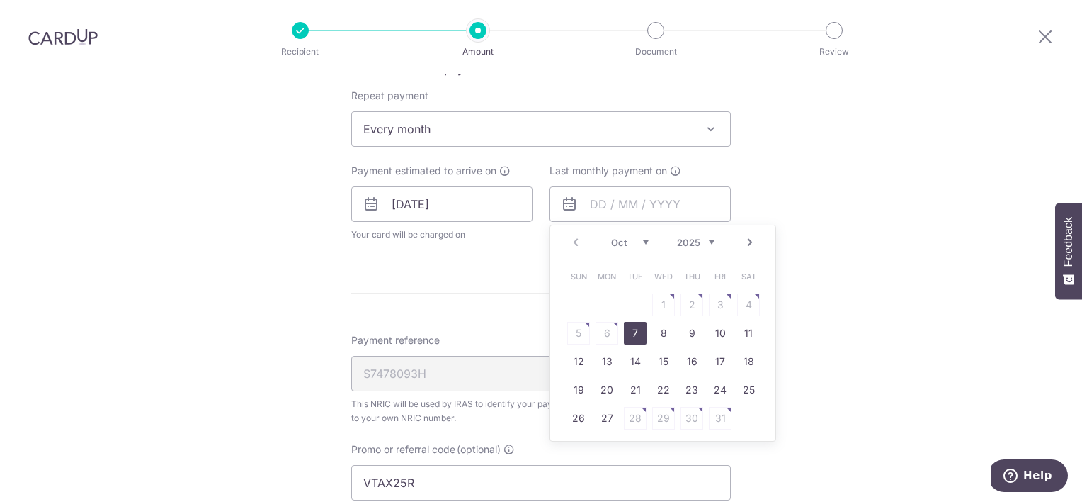
click at [640, 239] on select "Oct Nov Dec" at bounding box center [630, 242] width 38 height 11
click at [718, 324] on link "7" at bounding box center [720, 333] width 23 height 23
type input "[DATE]"
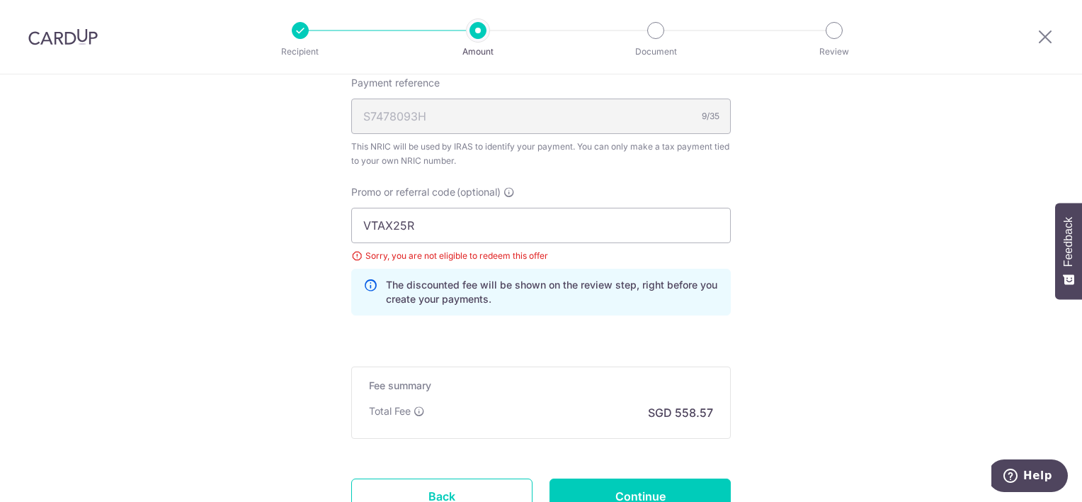
scroll to position [1028, 0]
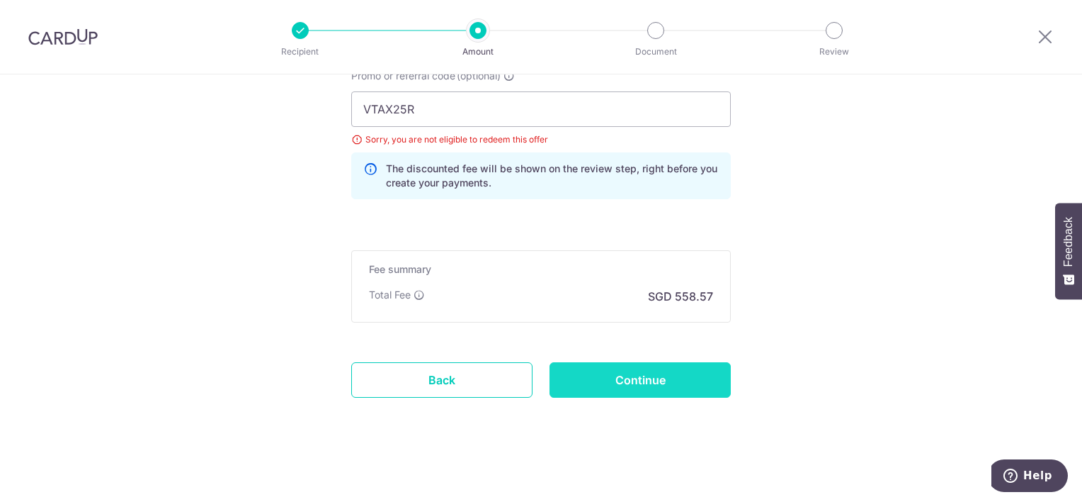
click at [679, 383] on input "Continue" at bounding box center [640, 379] width 181 height 35
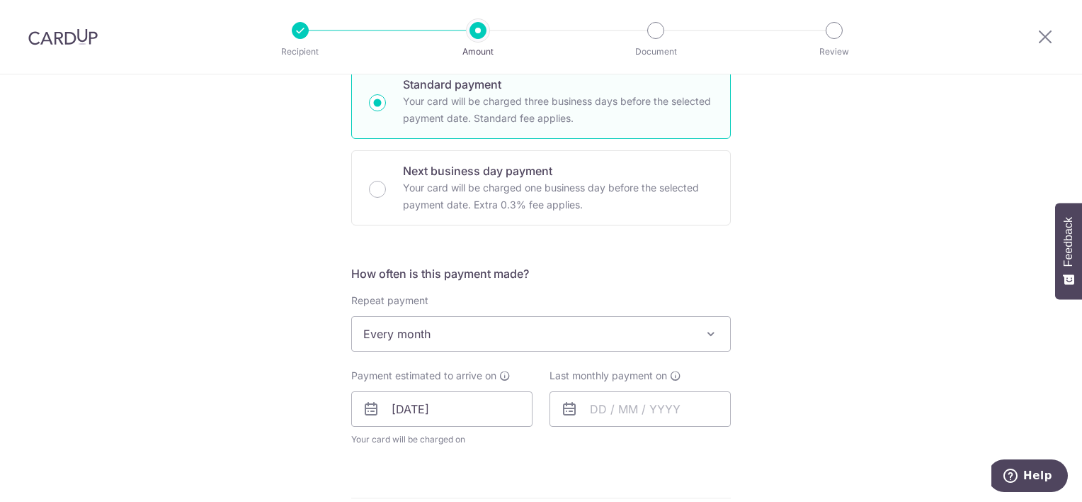
scroll to position [421, 0]
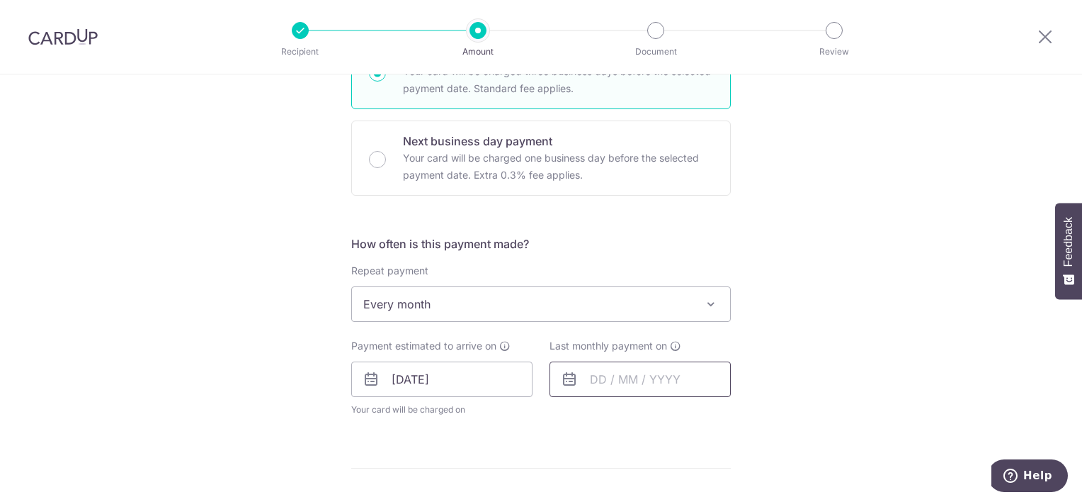
click at [593, 383] on input "text" at bounding box center [640, 378] width 181 height 35
click at [638, 418] on select "Oct Nov Dec" at bounding box center [630, 417] width 38 height 11
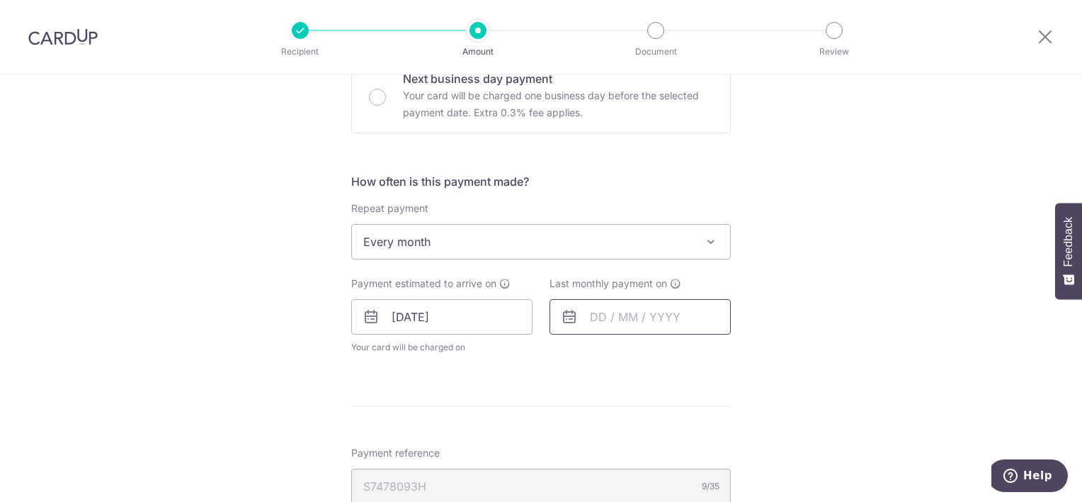
scroll to position [499, 0]
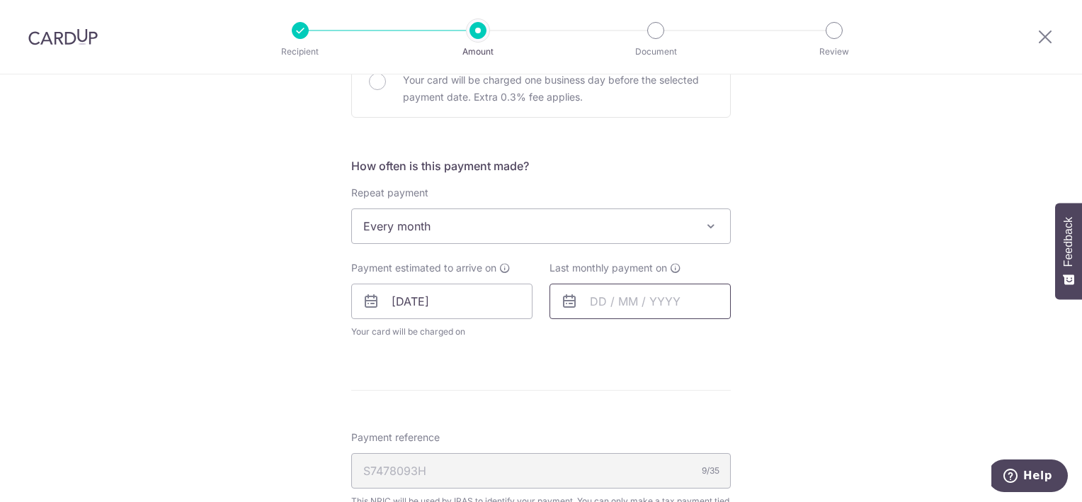
click at [585, 297] on input "text" at bounding box center [640, 300] width 181 height 35
click at [591, 297] on input "text" at bounding box center [640, 300] width 181 height 35
click at [602, 300] on input "text" at bounding box center [640, 300] width 181 height 35
click at [567, 300] on icon at bounding box center [569, 301] width 17 height 17
click at [599, 303] on input "text" at bounding box center [640, 300] width 181 height 35
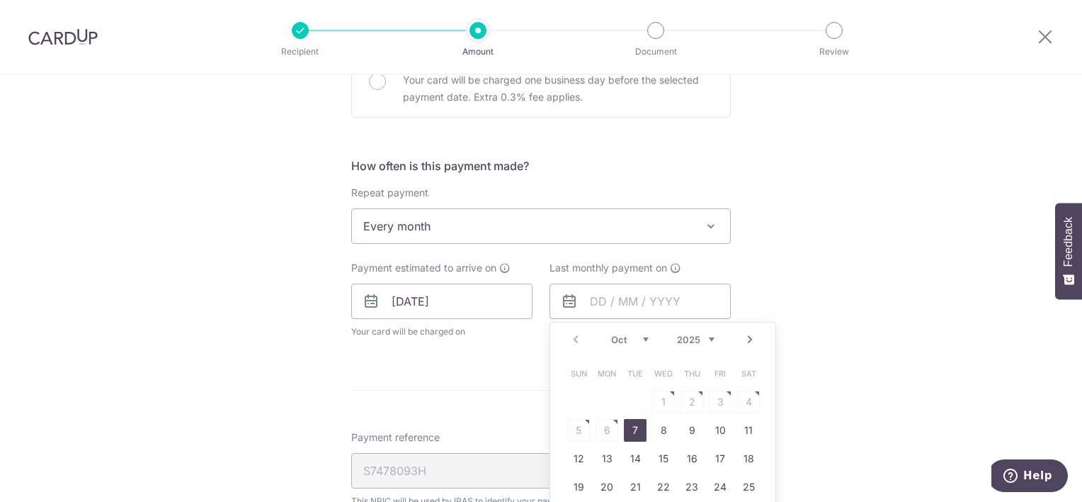
click at [641, 339] on select "Oct Nov Dec" at bounding box center [630, 339] width 38 height 11
click at [606, 427] on link "8" at bounding box center [607, 430] width 23 height 23
type input "[DATE]"
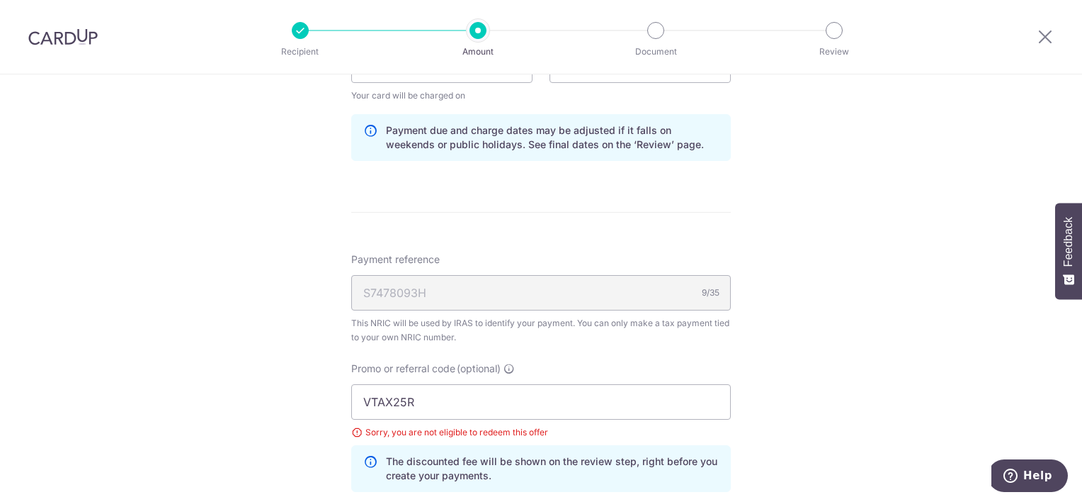
scroll to position [834, 0]
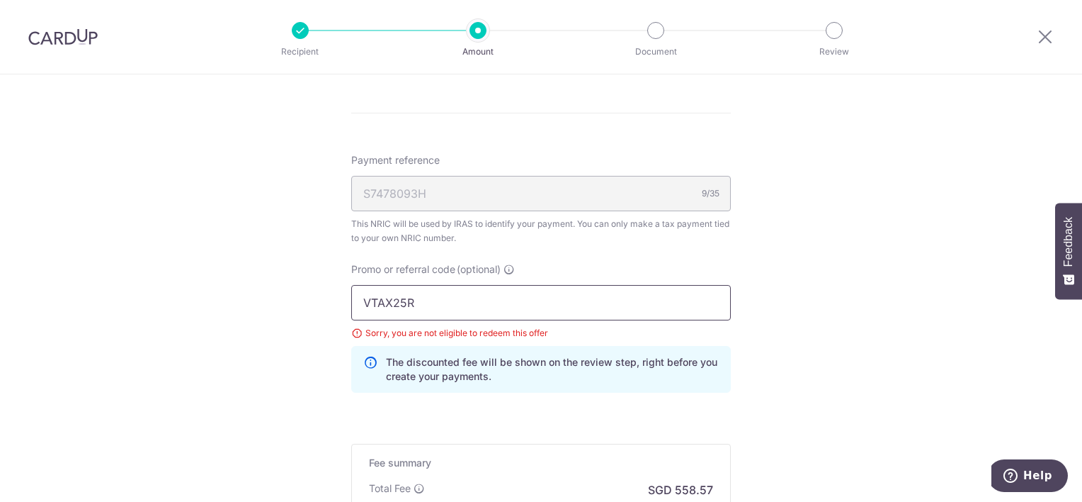
drag, startPoint x: 415, startPoint y: 293, endPoint x: 276, endPoint y: 261, distance: 142.6
drag, startPoint x: 448, startPoint y: 298, endPoint x: 285, endPoint y: 279, distance: 164.0
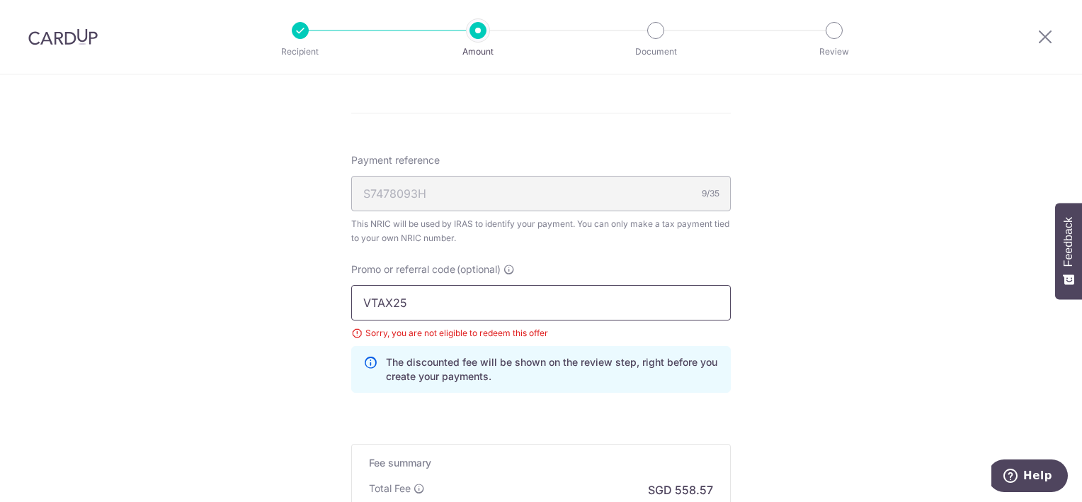
type input "VTAX25R"
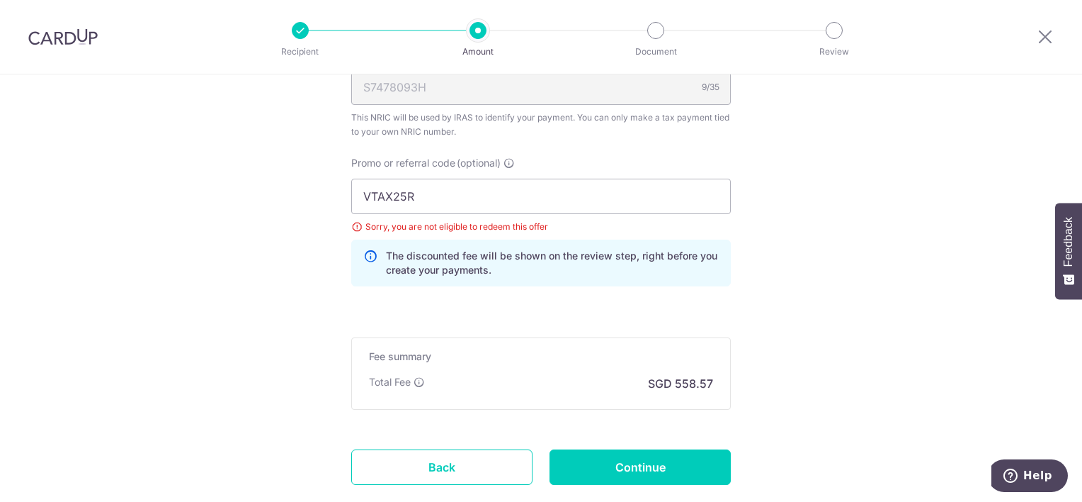
scroll to position [1028, 0]
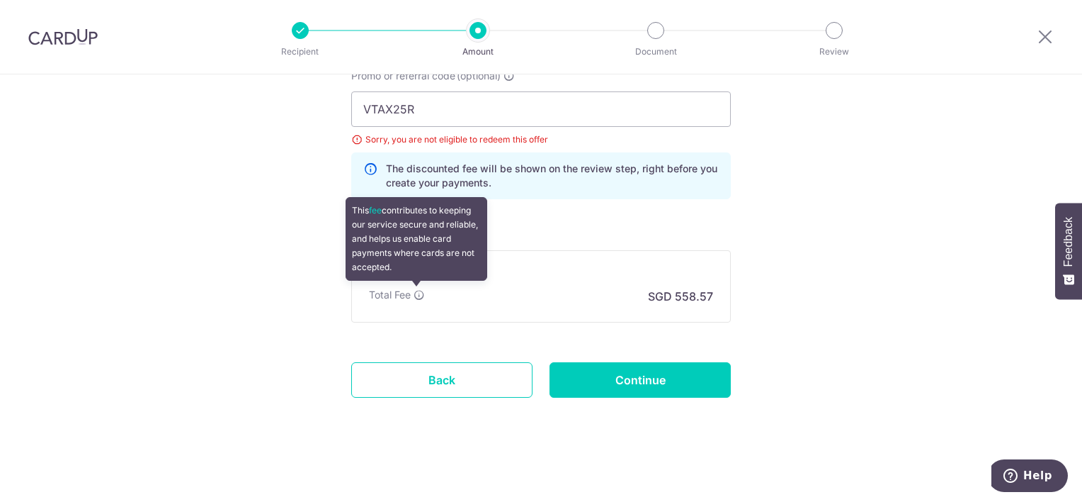
click at [414, 292] on icon at bounding box center [419, 294] width 11 height 11
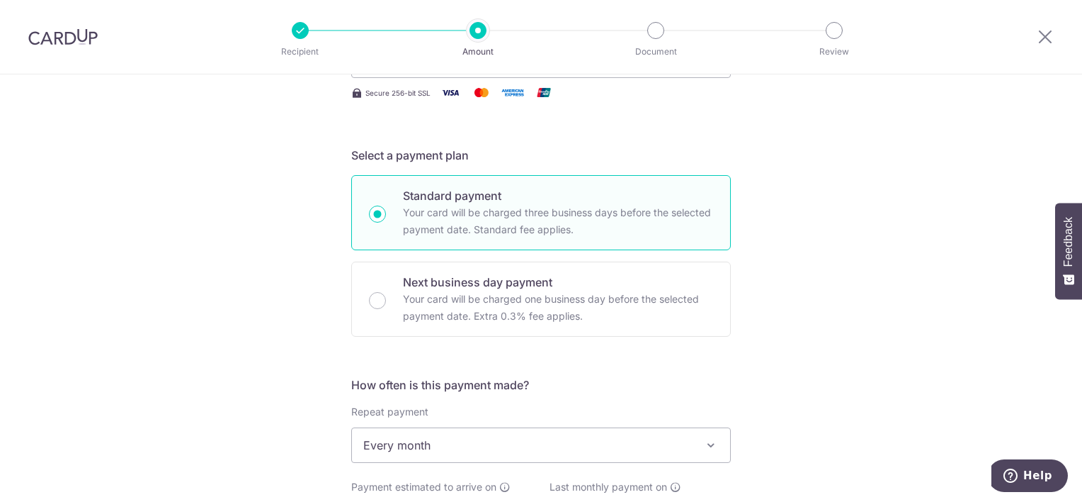
scroll to position [0, 0]
